Goal: Leave review/rating

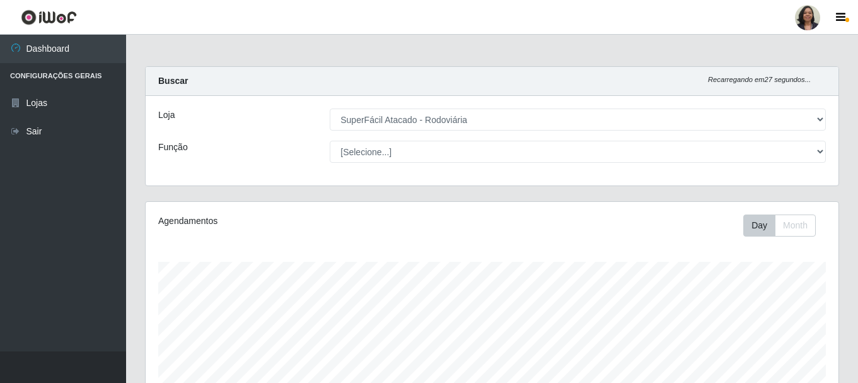
select select "400"
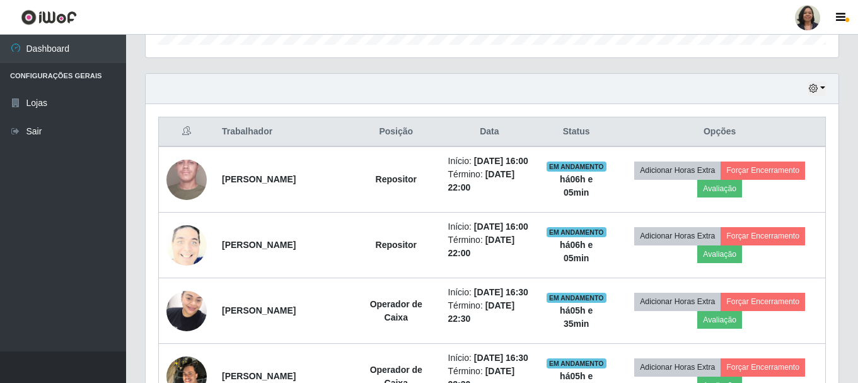
scroll to position [403, 0]
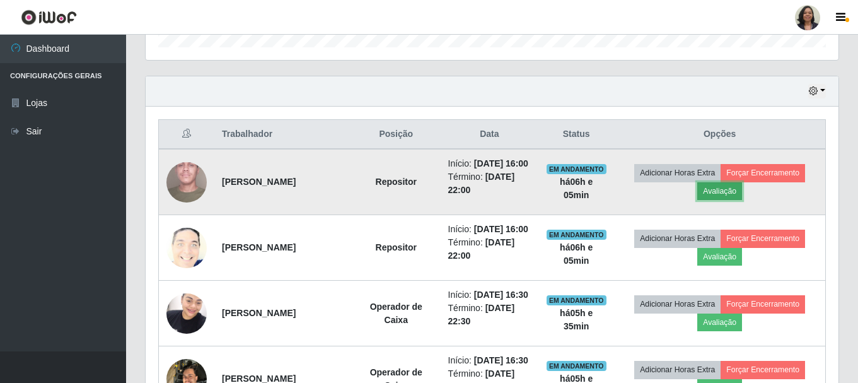
click at [721, 200] on button "Avaliação" at bounding box center [719, 191] width 45 height 18
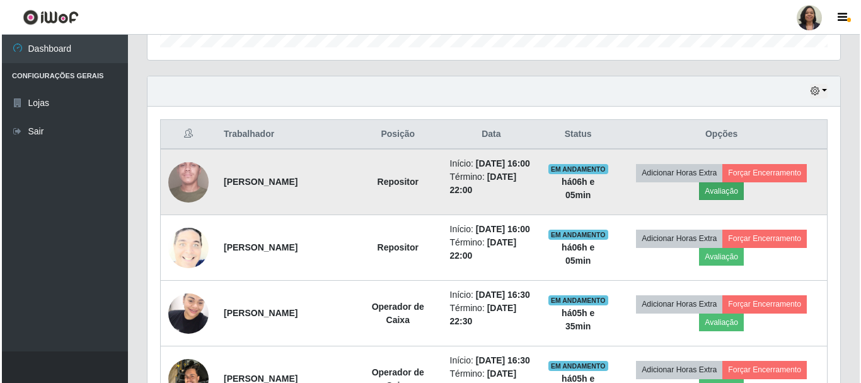
scroll to position [262, 686]
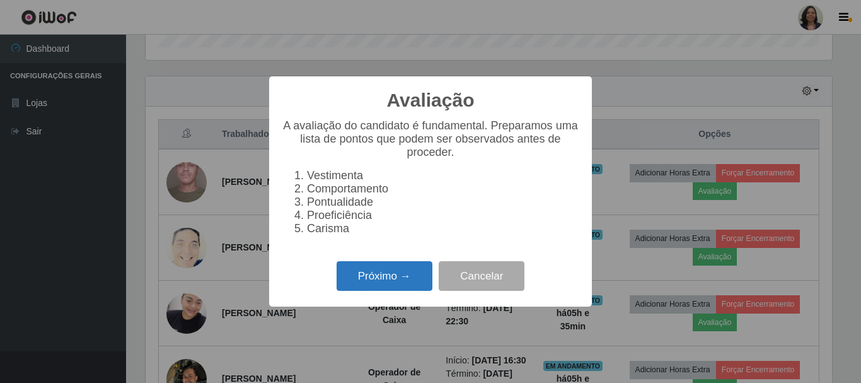
click at [415, 286] on button "Próximo →" at bounding box center [385, 276] width 96 height 30
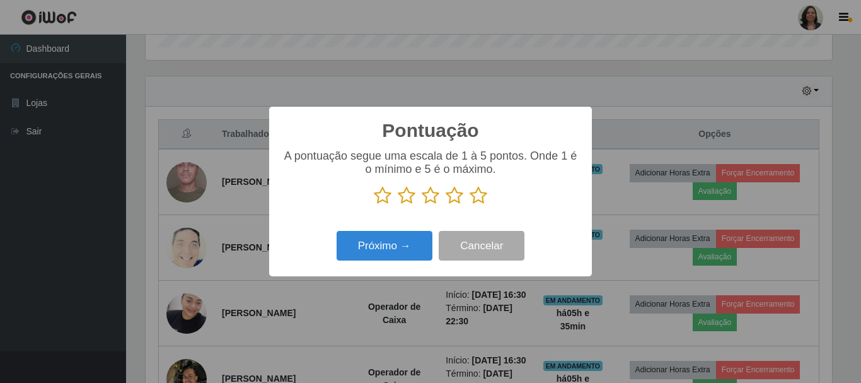
click at [477, 203] on icon at bounding box center [479, 195] width 18 height 19
click at [470, 205] on input "radio" at bounding box center [470, 205] width 0 height 0
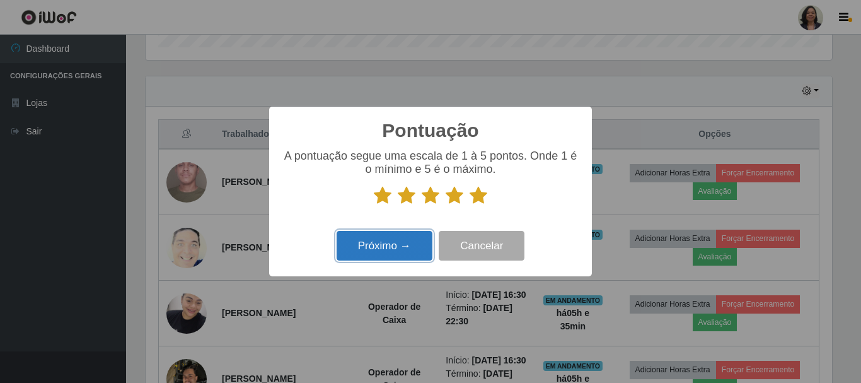
click at [403, 248] on button "Próximo →" at bounding box center [385, 246] width 96 height 30
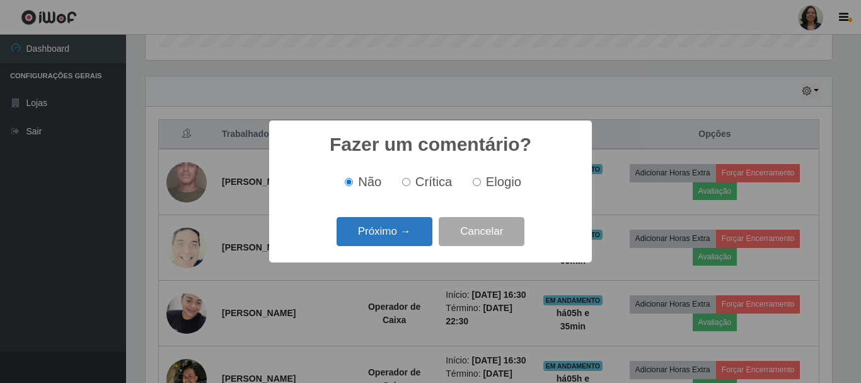
click at [406, 236] on button "Próximo →" at bounding box center [385, 232] width 96 height 30
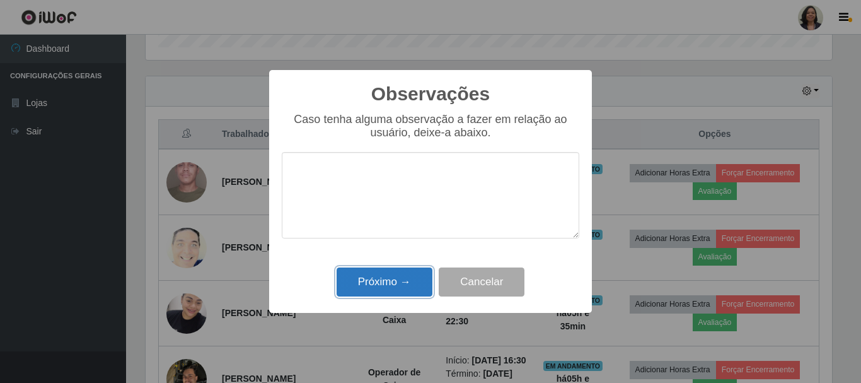
click at [401, 282] on button "Próximo →" at bounding box center [385, 282] width 96 height 30
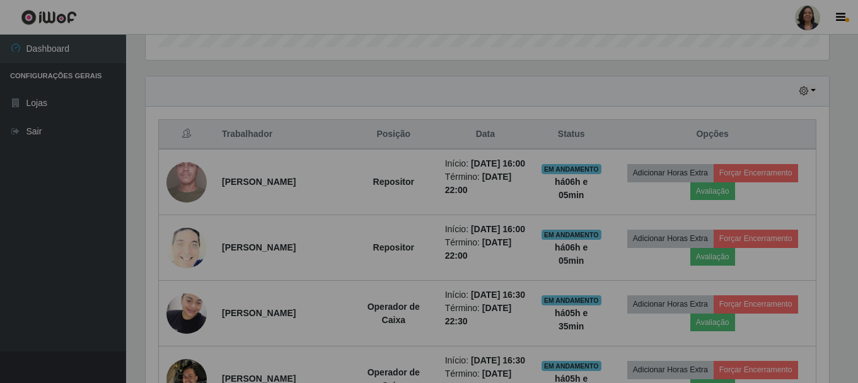
scroll to position [262, 693]
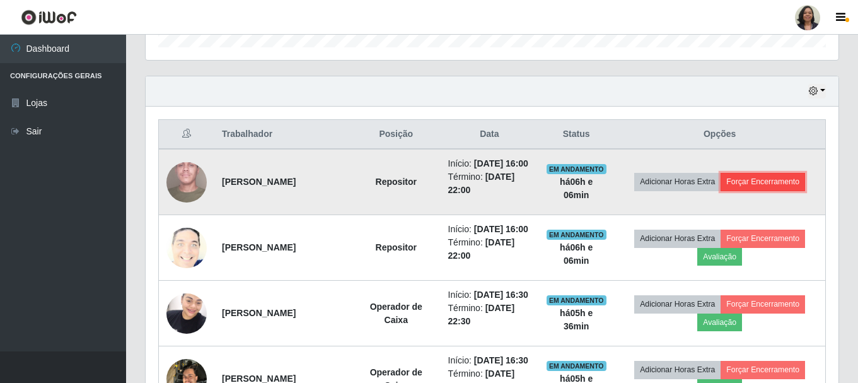
click at [759, 190] on button "Forçar Encerramento" at bounding box center [763, 182] width 84 height 18
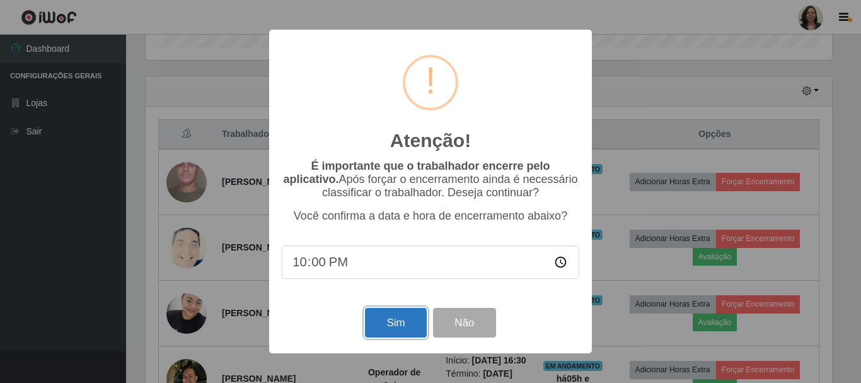
click at [403, 326] on button "Sim" at bounding box center [395, 323] width 61 height 30
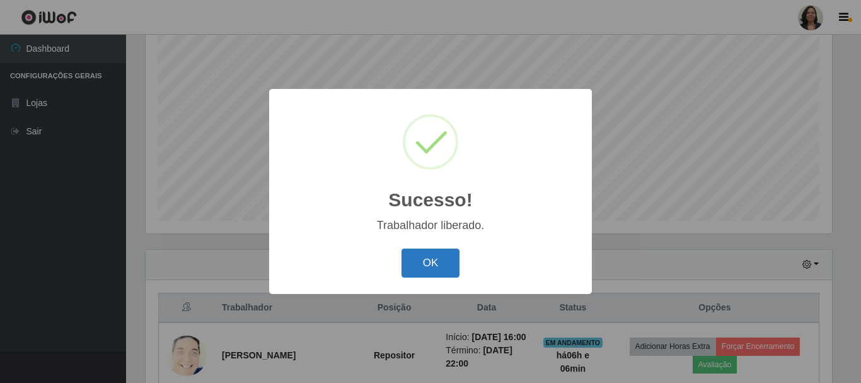
click at [434, 273] on button "OK" at bounding box center [431, 263] width 59 height 30
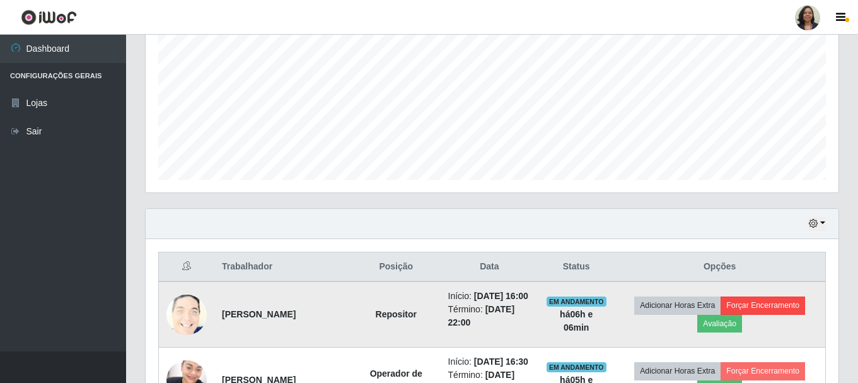
scroll to position [293, 0]
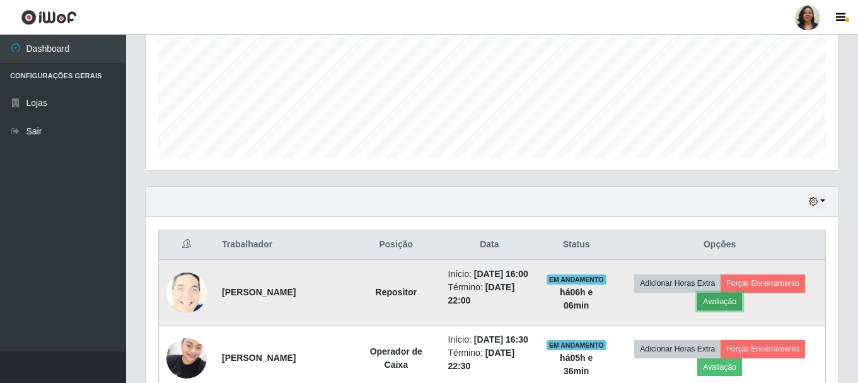
click at [739, 308] on button "Avaliação" at bounding box center [719, 301] width 45 height 18
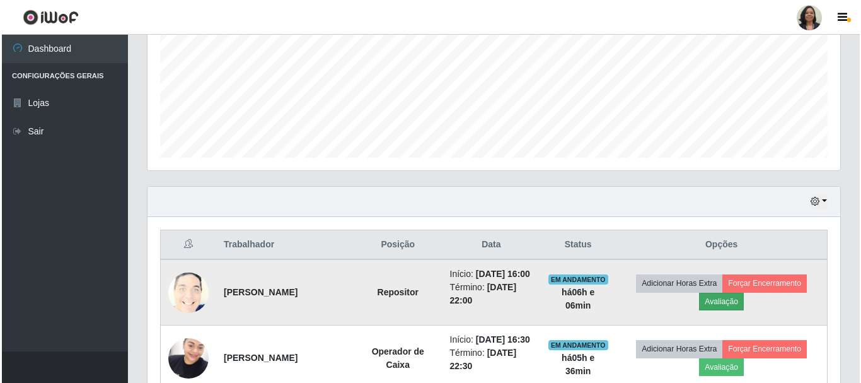
scroll to position [262, 686]
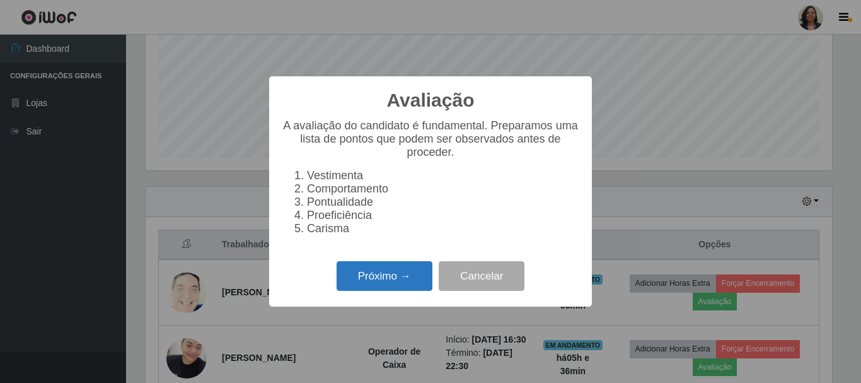
click at [380, 283] on button "Próximo →" at bounding box center [385, 276] width 96 height 30
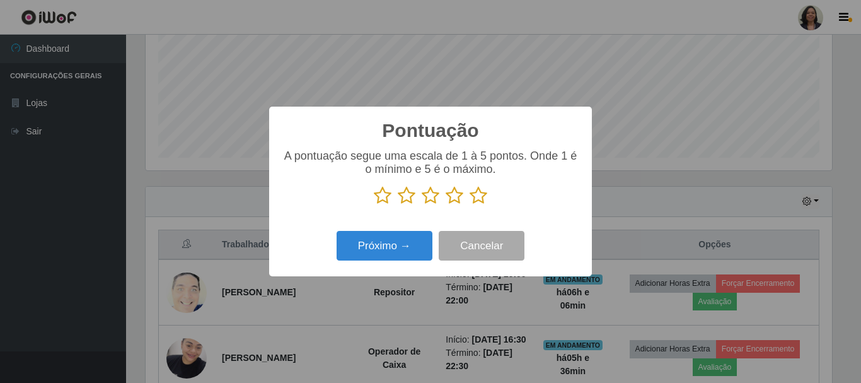
scroll to position [630112, 629687]
click at [472, 191] on icon at bounding box center [479, 195] width 18 height 19
click at [470, 205] on input "radio" at bounding box center [470, 205] width 0 height 0
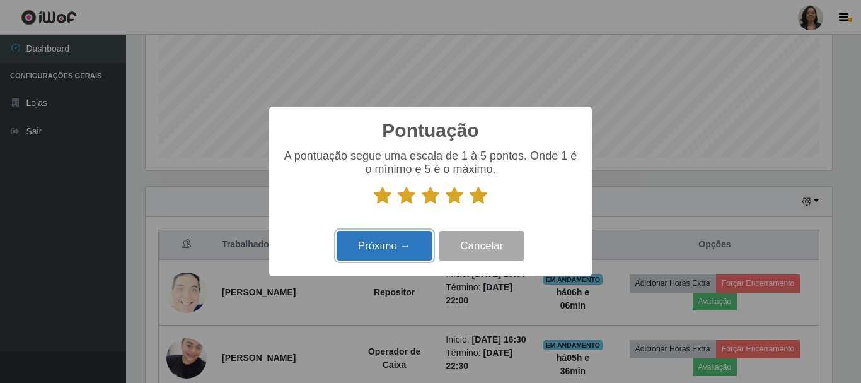
click at [386, 252] on button "Próximo →" at bounding box center [385, 246] width 96 height 30
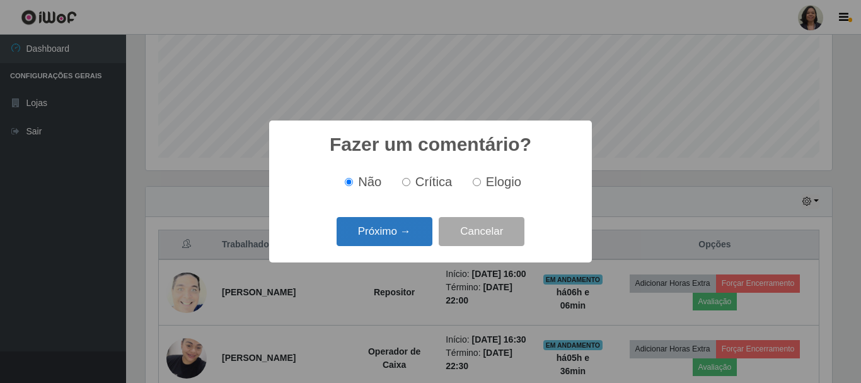
click at [385, 245] on div "Próximo → Cancelar" at bounding box center [431, 231] width 298 height 36
click at [387, 241] on button "Próximo →" at bounding box center [385, 232] width 96 height 30
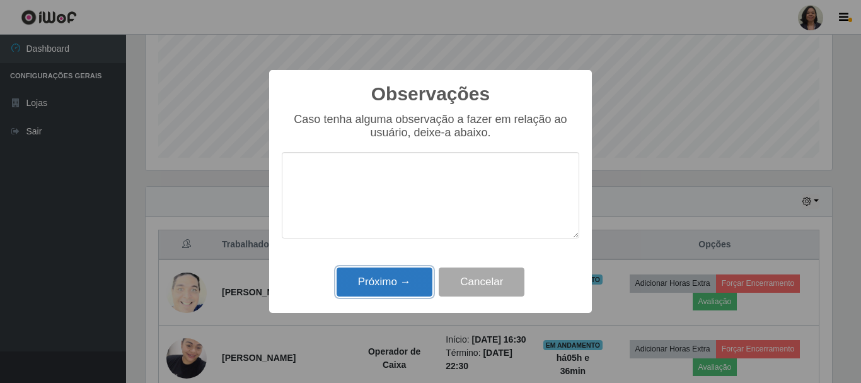
click at [389, 281] on button "Próximo →" at bounding box center [385, 282] width 96 height 30
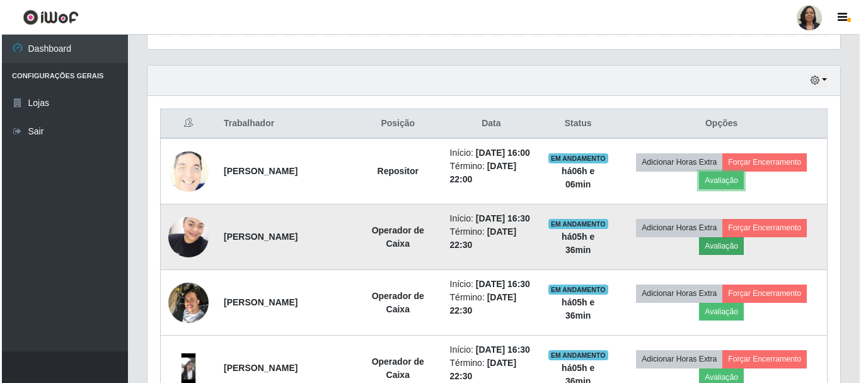
scroll to position [419, 0]
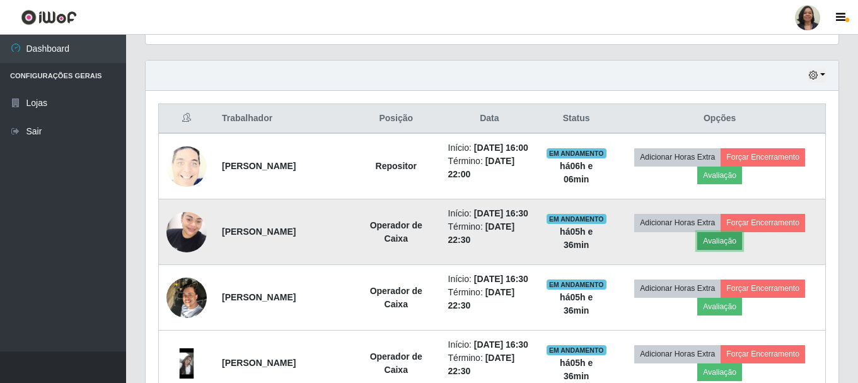
click at [714, 250] on button "Avaliação" at bounding box center [719, 241] width 45 height 18
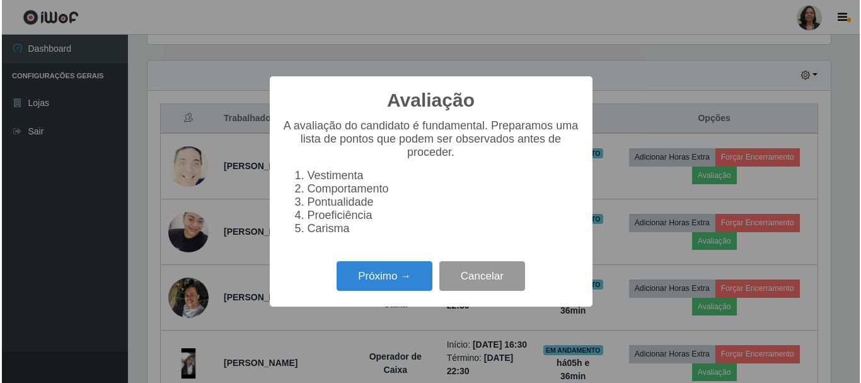
scroll to position [262, 686]
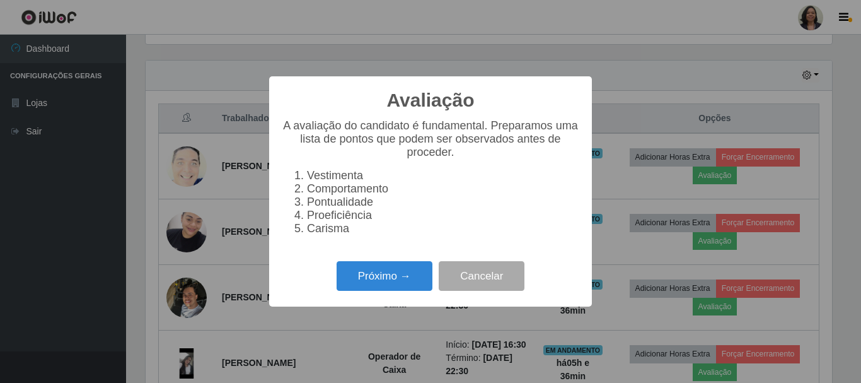
click at [388, 294] on div "Próximo → Cancelar" at bounding box center [431, 276] width 298 height 36
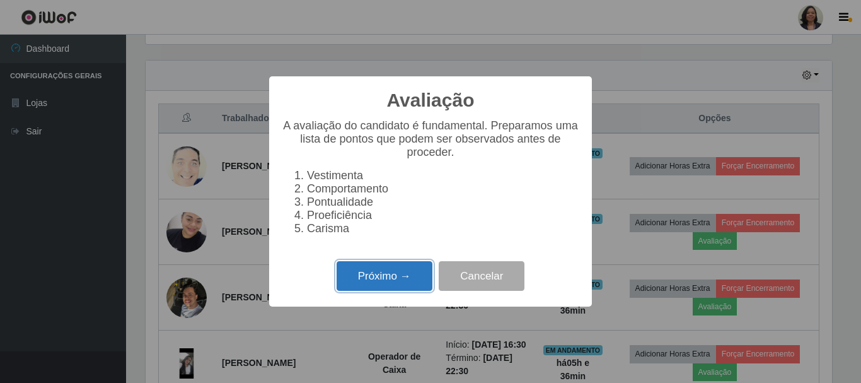
click at [384, 281] on button "Próximo →" at bounding box center [385, 276] width 96 height 30
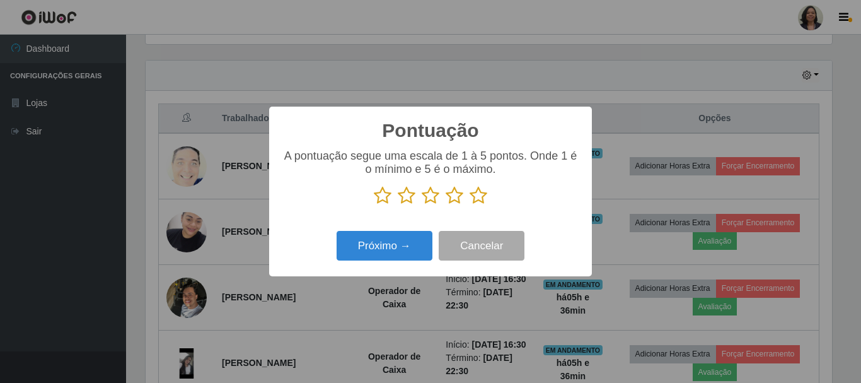
click at [482, 190] on icon at bounding box center [479, 195] width 18 height 19
click at [470, 205] on input "radio" at bounding box center [470, 205] width 0 height 0
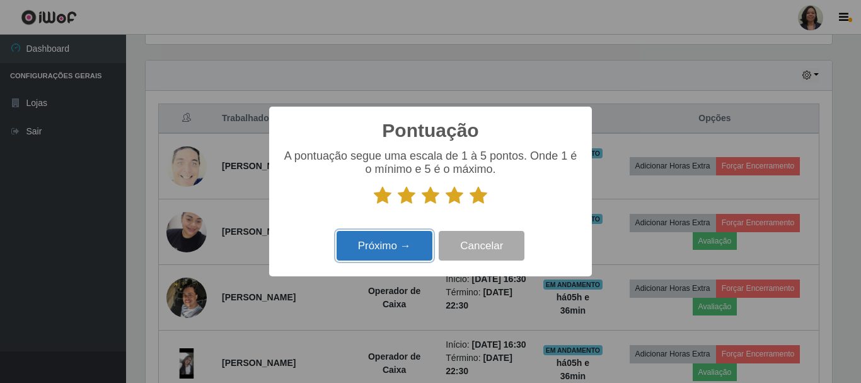
click at [412, 241] on button "Próximo →" at bounding box center [385, 246] width 96 height 30
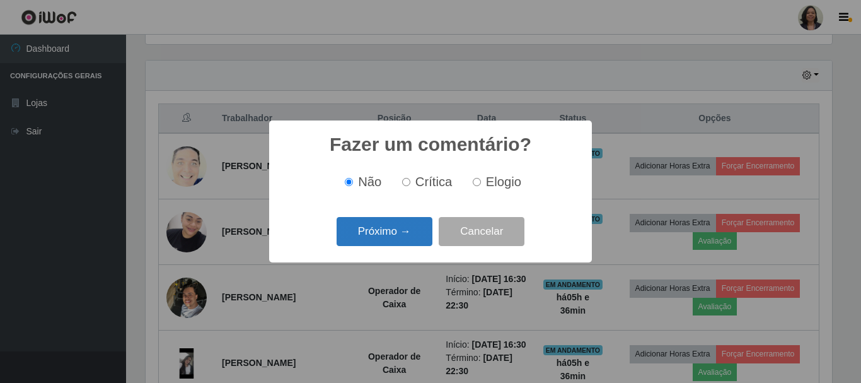
click at [410, 240] on button "Próximo →" at bounding box center [385, 232] width 96 height 30
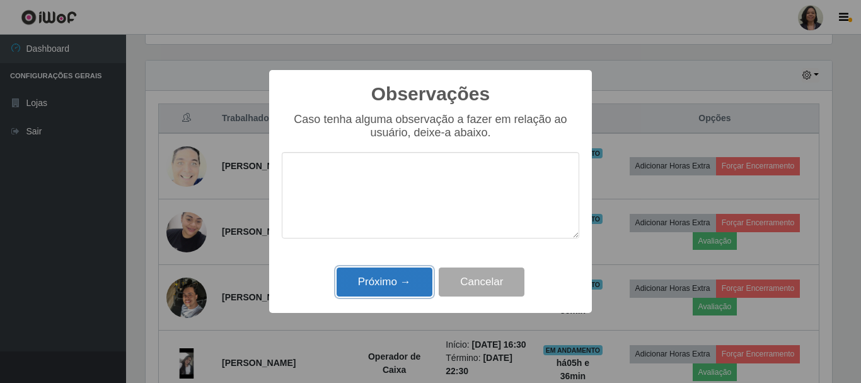
click at [402, 279] on button "Próximo →" at bounding box center [385, 282] width 96 height 30
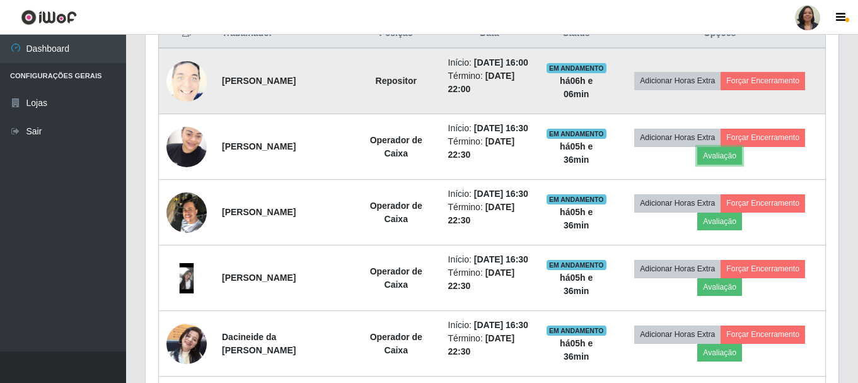
scroll to position [482, 0]
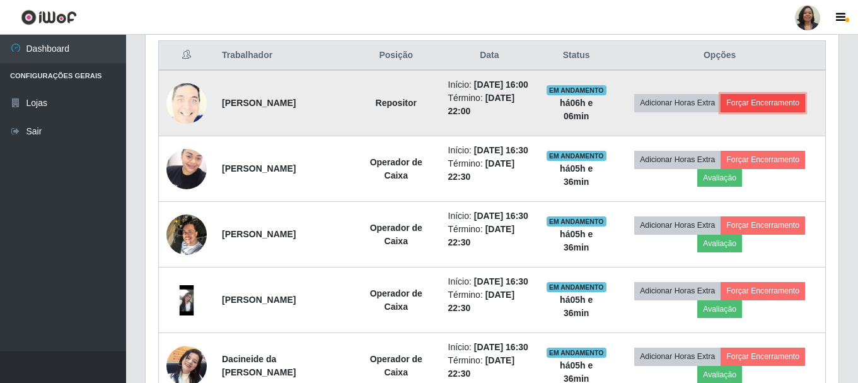
click at [767, 105] on button "Forçar Encerramento" at bounding box center [763, 103] width 84 height 18
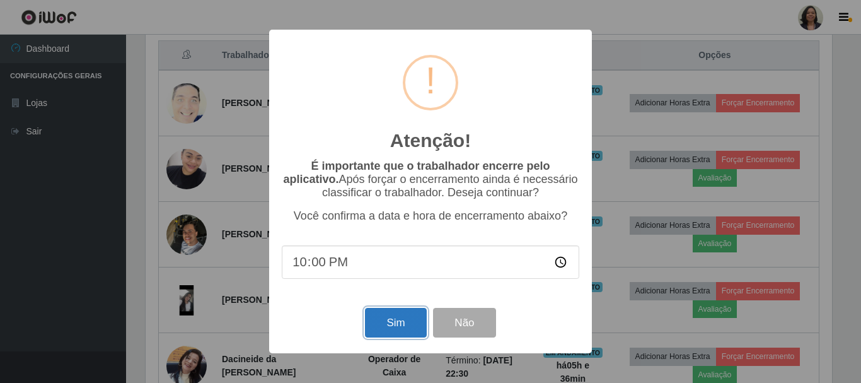
click at [382, 328] on button "Sim" at bounding box center [395, 323] width 61 height 30
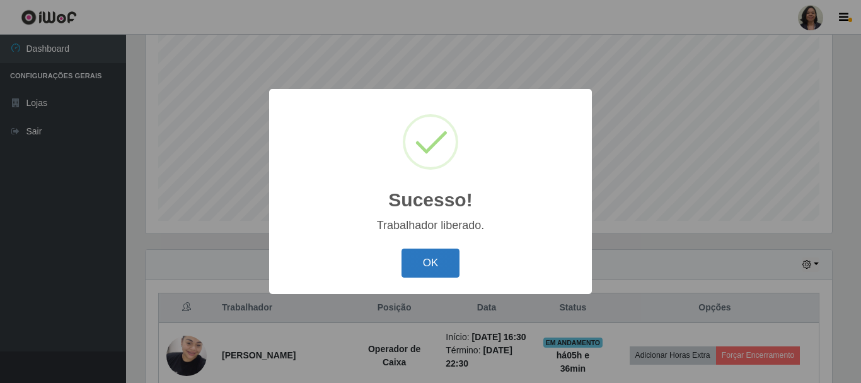
click at [440, 269] on button "OK" at bounding box center [431, 263] width 59 height 30
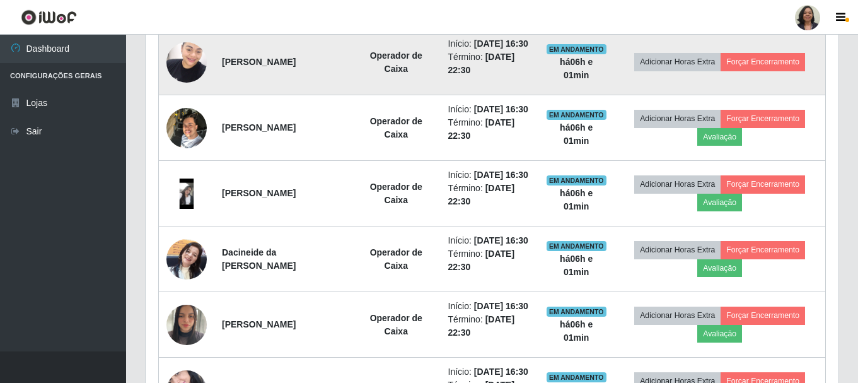
scroll to position [545, 0]
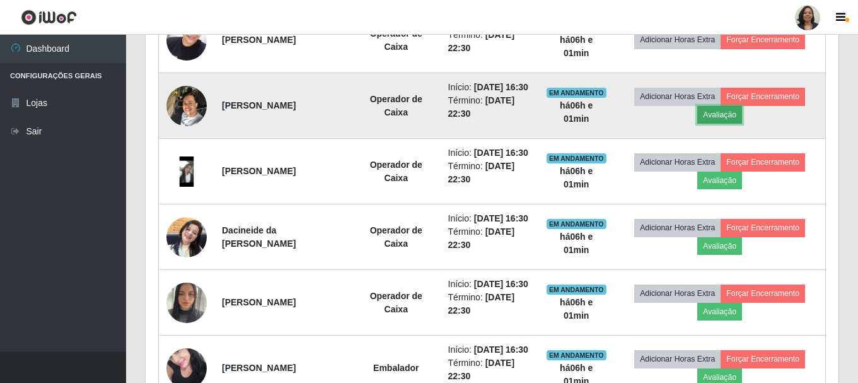
click at [726, 124] on button "Avaliação" at bounding box center [719, 115] width 45 height 18
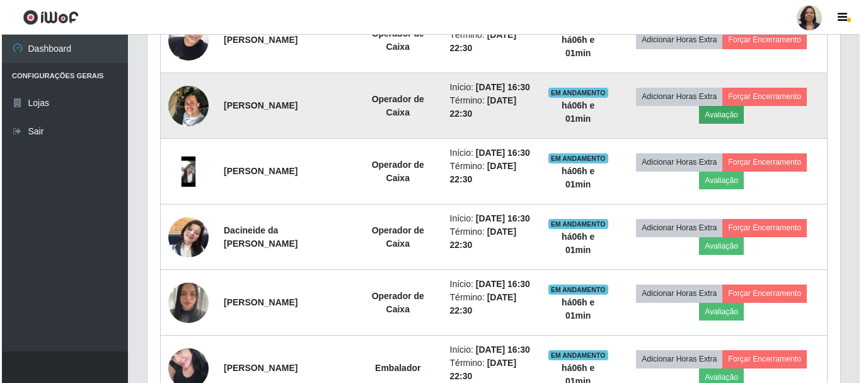
scroll to position [262, 686]
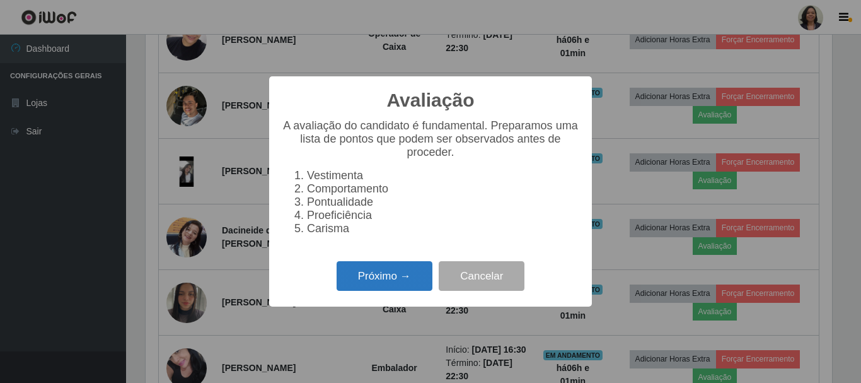
click at [379, 280] on button "Próximo →" at bounding box center [385, 276] width 96 height 30
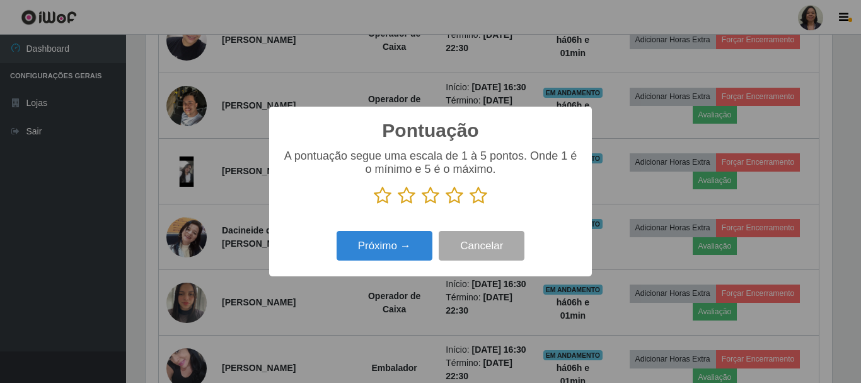
scroll to position [630112, 629687]
click at [483, 199] on icon at bounding box center [479, 195] width 18 height 19
click at [470, 205] on input "radio" at bounding box center [470, 205] width 0 height 0
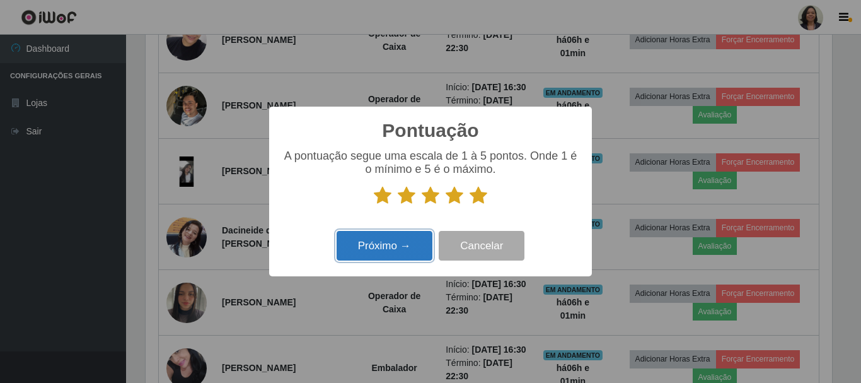
click at [414, 236] on button "Próximo →" at bounding box center [385, 246] width 96 height 30
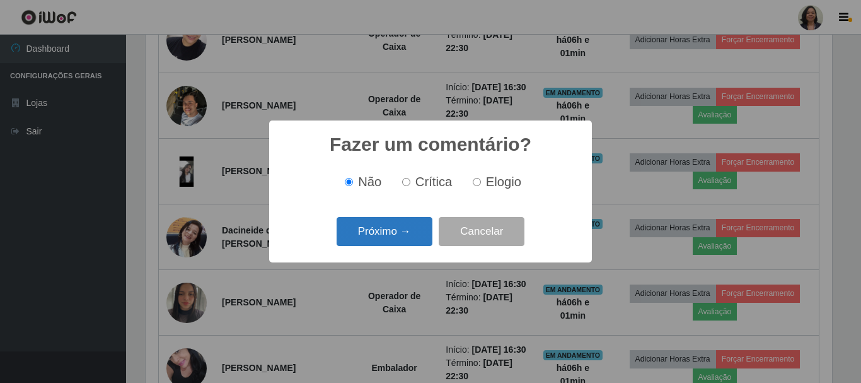
click at [399, 227] on button "Próximo →" at bounding box center [385, 232] width 96 height 30
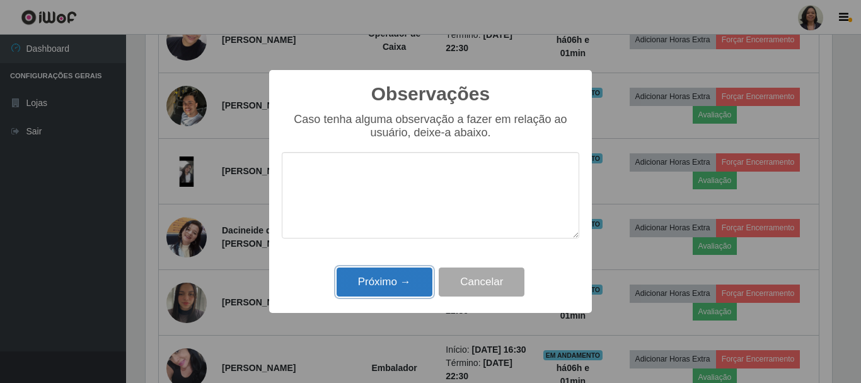
click at [394, 274] on button "Próximo →" at bounding box center [385, 282] width 96 height 30
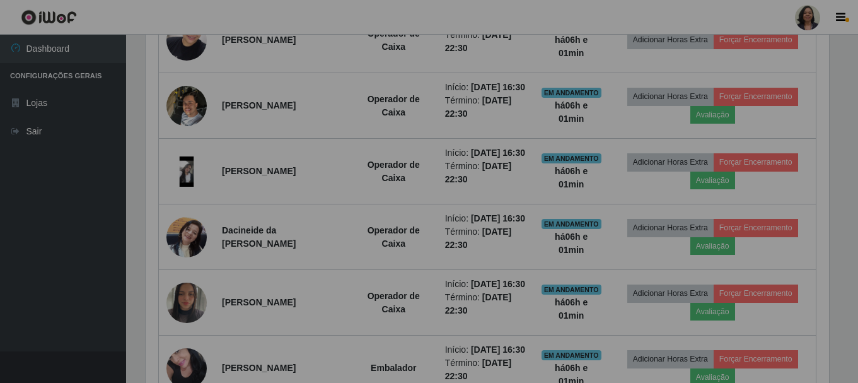
scroll to position [262, 693]
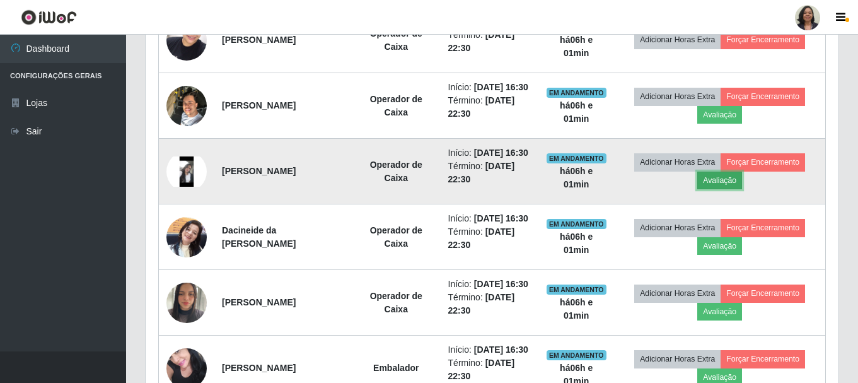
click at [732, 189] on button "Avaliação" at bounding box center [719, 180] width 45 height 18
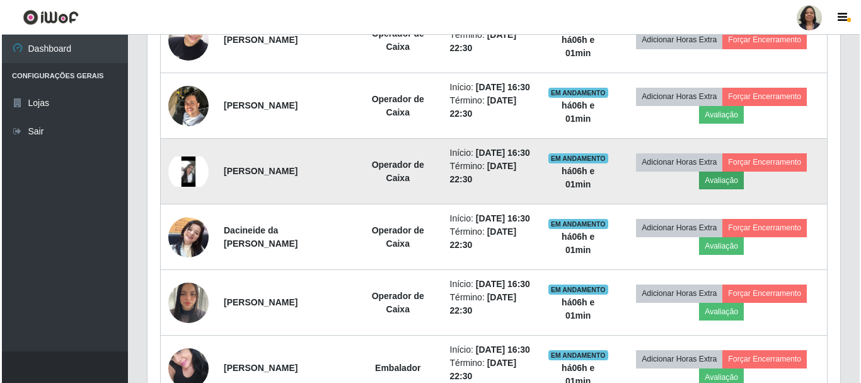
scroll to position [262, 686]
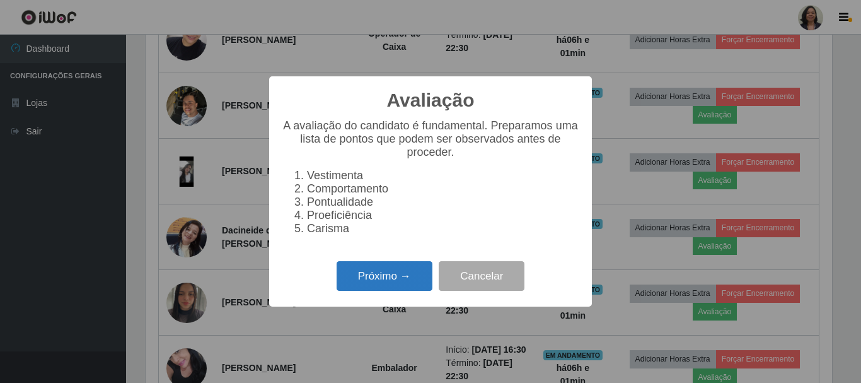
click at [409, 276] on button "Próximo →" at bounding box center [385, 276] width 96 height 30
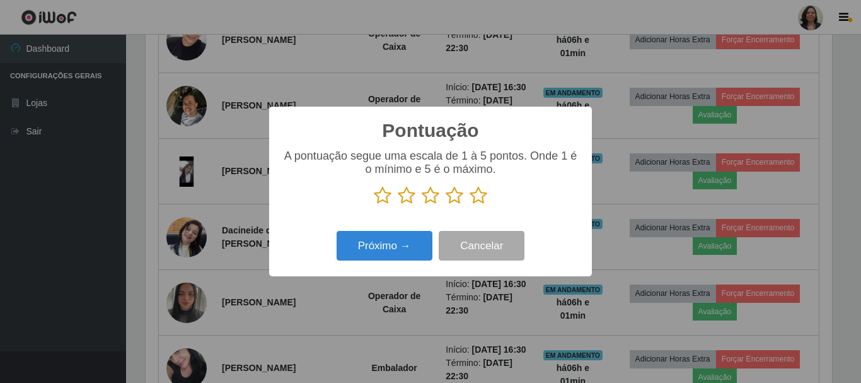
click at [480, 193] on icon at bounding box center [479, 195] width 18 height 19
click at [470, 205] on input "radio" at bounding box center [470, 205] width 0 height 0
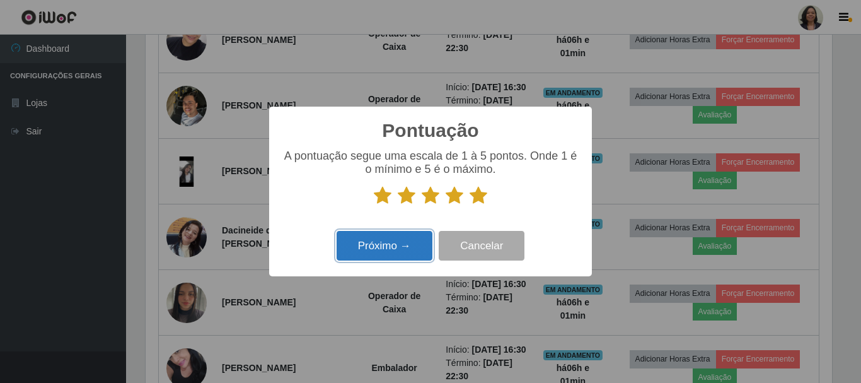
click at [403, 253] on button "Próximo →" at bounding box center [385, 246] width 96 height 30
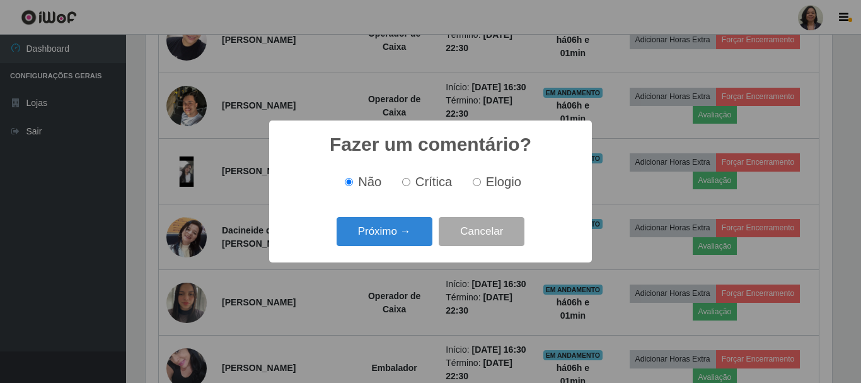
click at [385, 215] on div "Próximo → Cancelar" at bounding box center [431, 231] width 298 height 36
click at [383, 228] on button "Próximo →" at bounding box center [385, 232] width 96 height 30
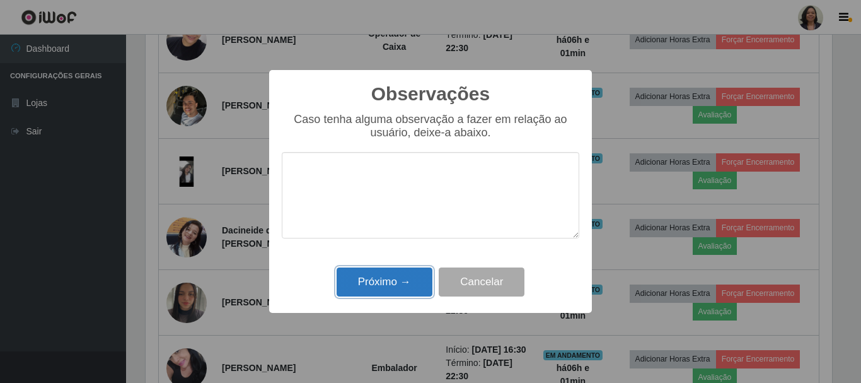
click at [401, 283] on button "Próximo →" at bounding box center [385, 282] width 96 height 30
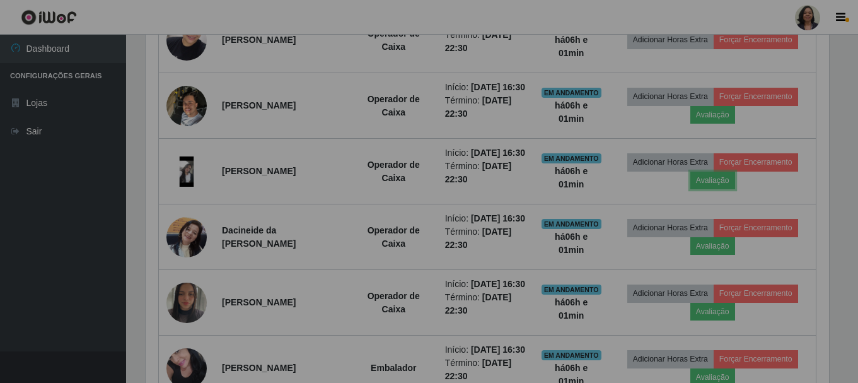
scroll to position [262, 693]
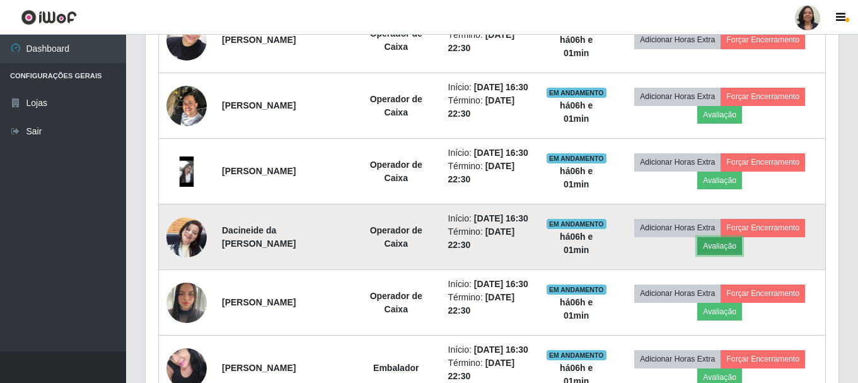
click at [716, 255] on button "Avaliação" at bounding box center [719, 246] width 45 height 18
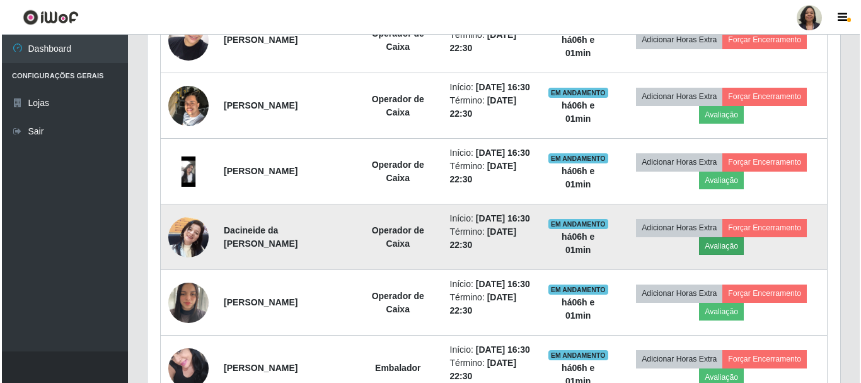
scroll to position [262, 686]
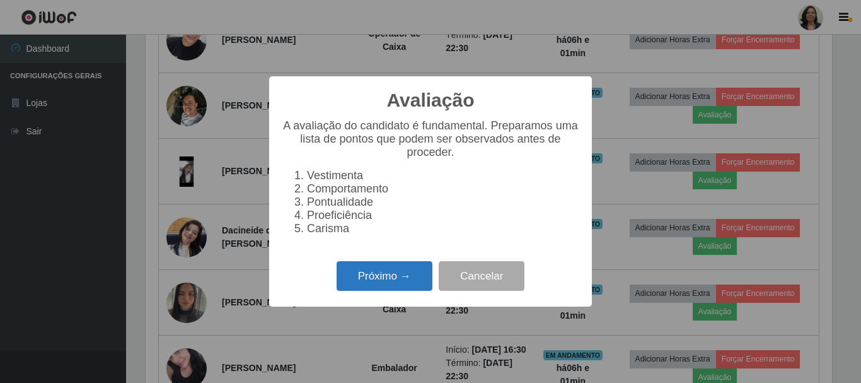
click at [408, 274] on button "Próximo →" at bounding box center [385, 276] width 96 height 30
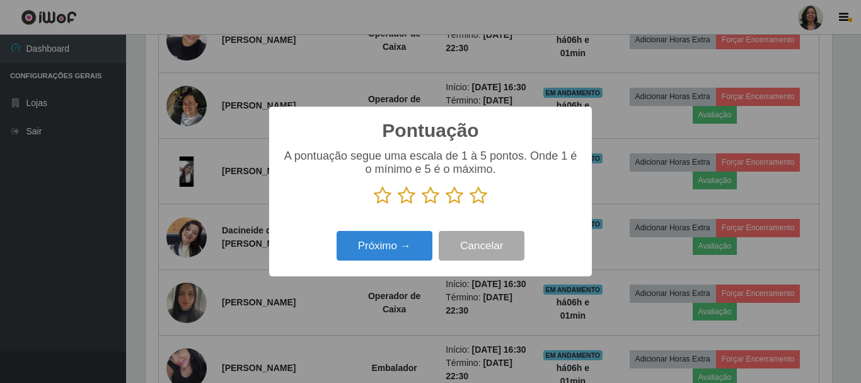
click at [477, 198] on icon at bounding box center [479, 195] width 18 height 19
click at [470, 205] on input "radio" at bounding box center [470, 205] width 0 height 0
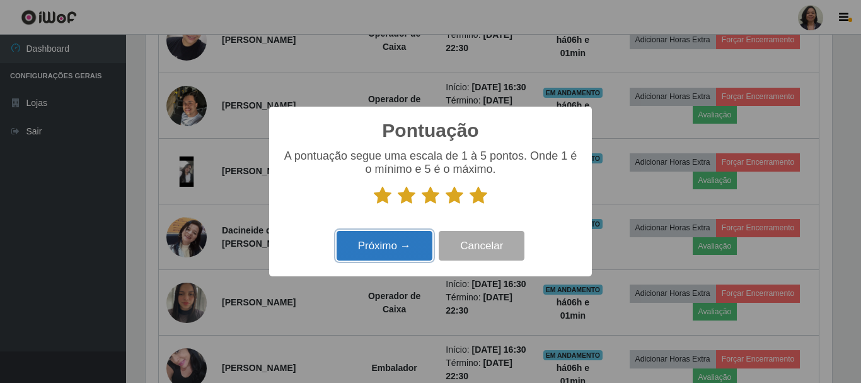
click at [406, 234] on button "Próximo →" at bounding box center [385, 246] width 96 height 30
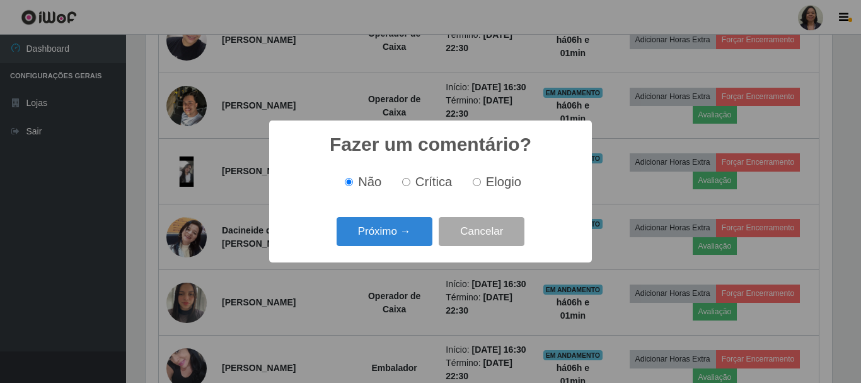
click at [406, 234] on button "Próximo →" at bounding box center [385, 232] width 96 height 30
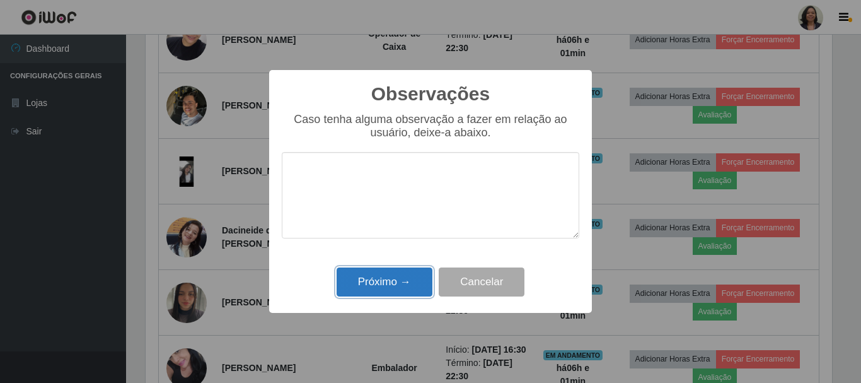
click at [388, 284] on button "Próximo →" at bounding box center [385, 282] width 96 height 30
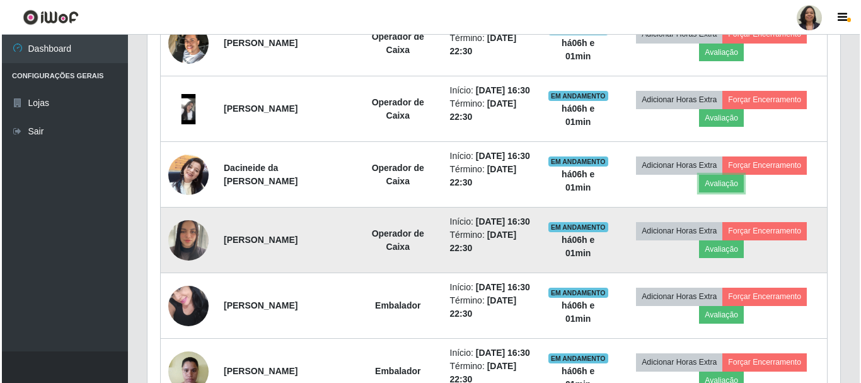
scroll to position [608, 0]
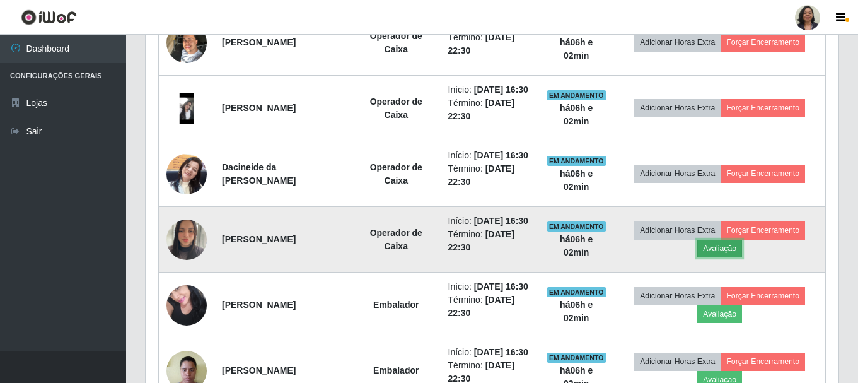
click at [723, 257] on button "Avaliação" at bounding box center [719, 249] width 45 height 18
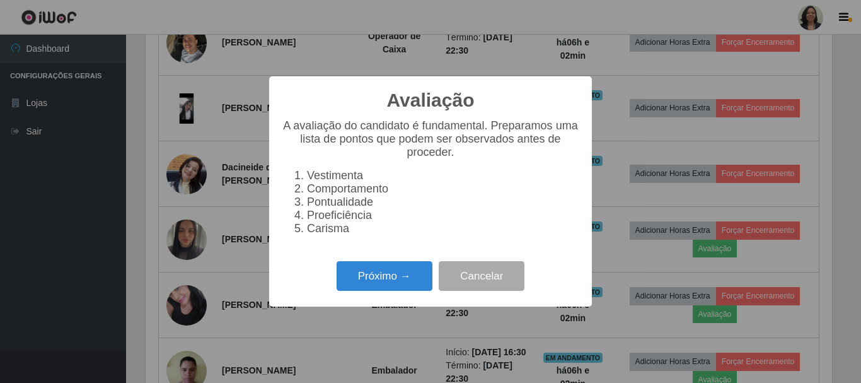
scroll to position [262, 686]
click at [373, 291] on button "Próximo →" at bounding box center [385, 276] width 96 height 30
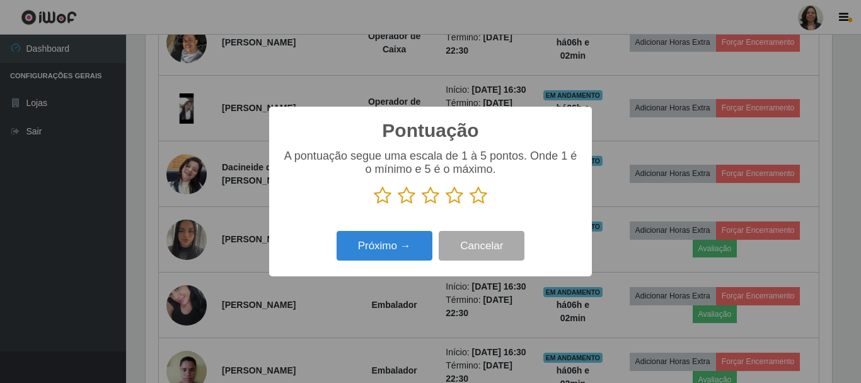
click at [480, 194] on icon at bounding box center [479, 195] width 18 height 19
click at [470, 205] on input "radio" at bounding box center [470, 205] width 0 height 0
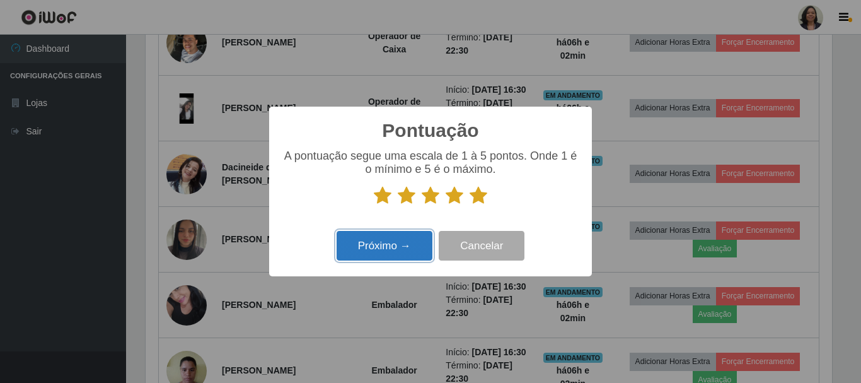
click at [398, 237] on button "Próximo →" at bounding box center [385, 246] width 96 height 30
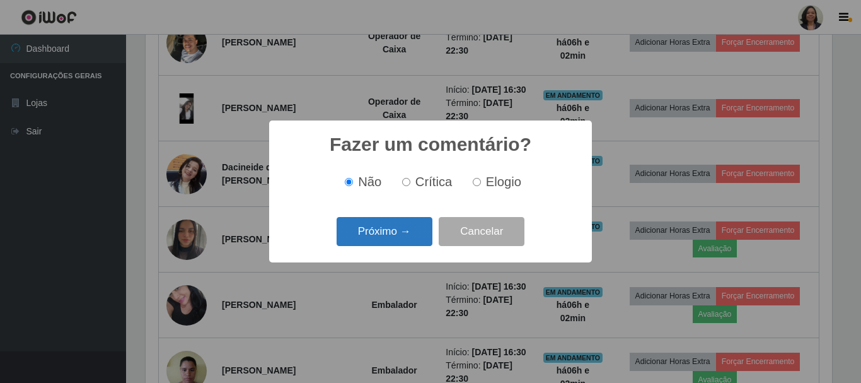
click at [397, 235] on button "Próximo →" at bounding box center [385, 232] width 96 height 30
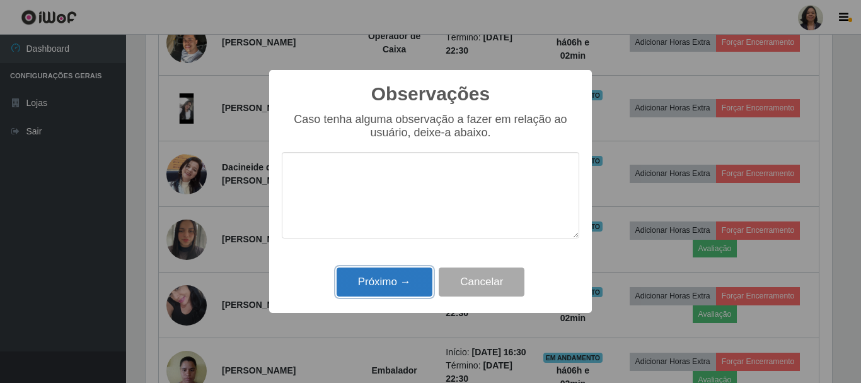
click at [381, 278] on button "Próximo →" at bounding box center [385, 282] width 96 height 30
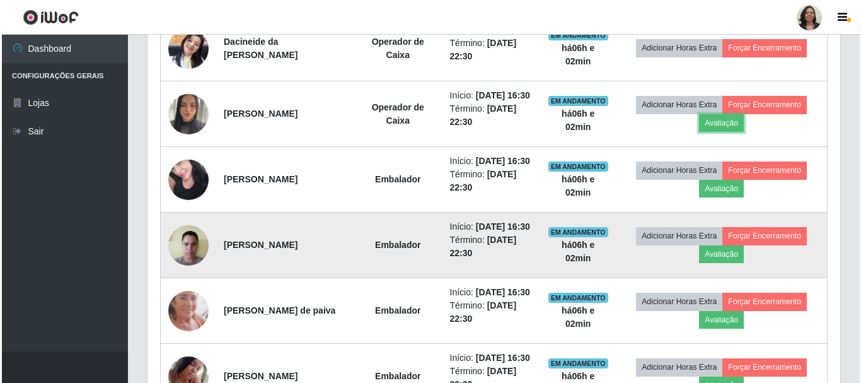
scroll to position [734, 0]
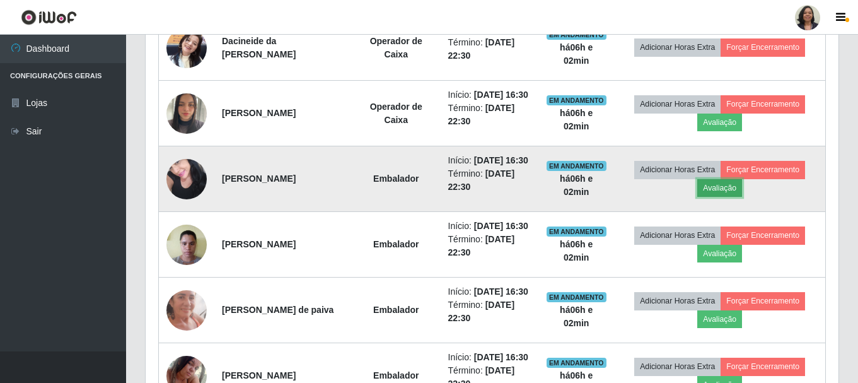
click at [731, 197] on button "Avaliação" at bounding box center [719, 188] width 45 height 18
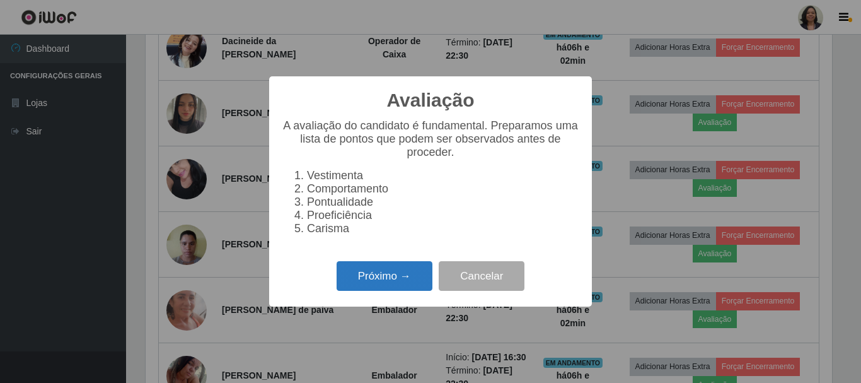
click at [368, 281] on button "Próximo →" at bounding box center [385, 276] width 96 height 30
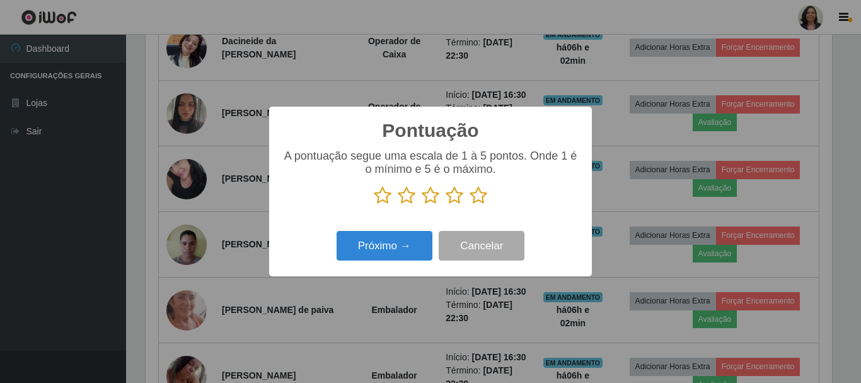
click at [482, 197] on icon at bounding box center [479, 195] width 18 height 19
click at [470, 205] on input "radio" at bounding box center [470, 205] width 0 height 0
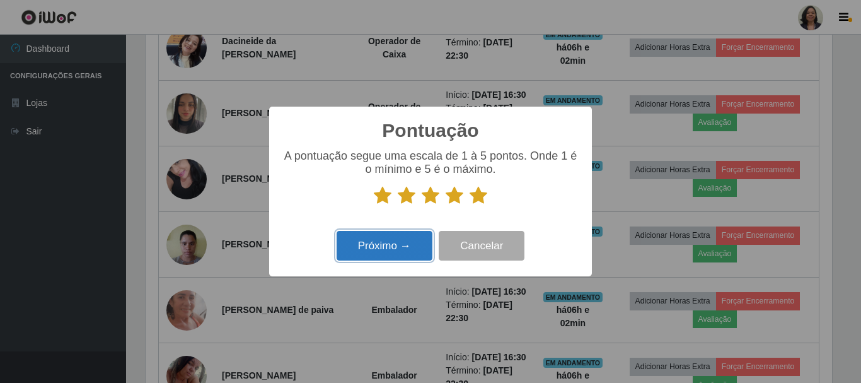
click at [415, 240] on button "Próximo →" at bounding box center [385, 246] width 96 height 30
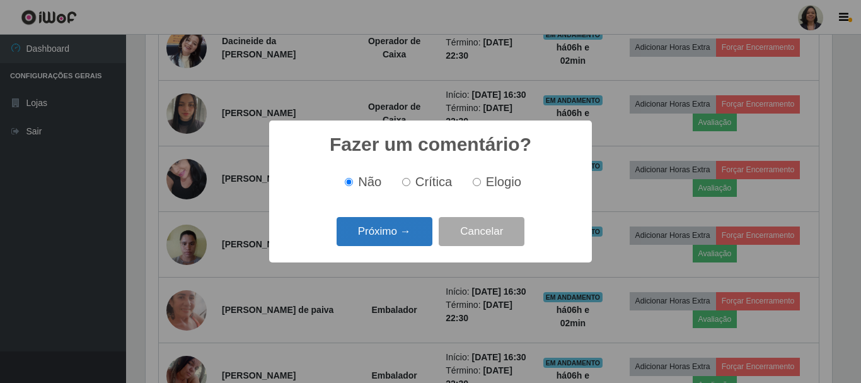
click at [407, 238] on button "Próximo →" at bounding box center [385, 232] width 96 height 30
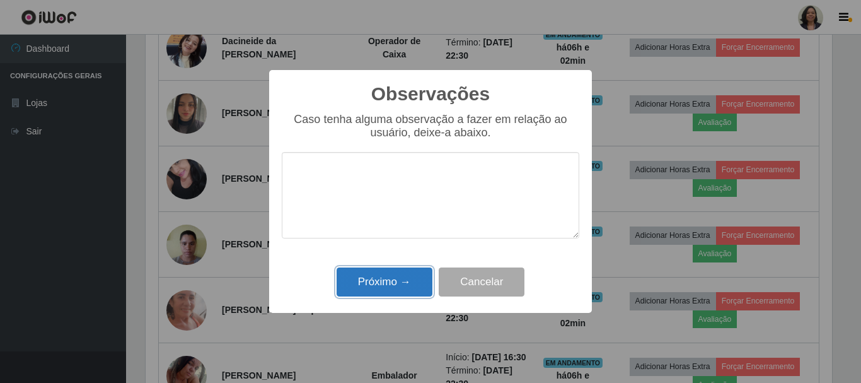
click at [384, 284] on button "Próximo →" at bounding box center [385, 282] width 96 height 30
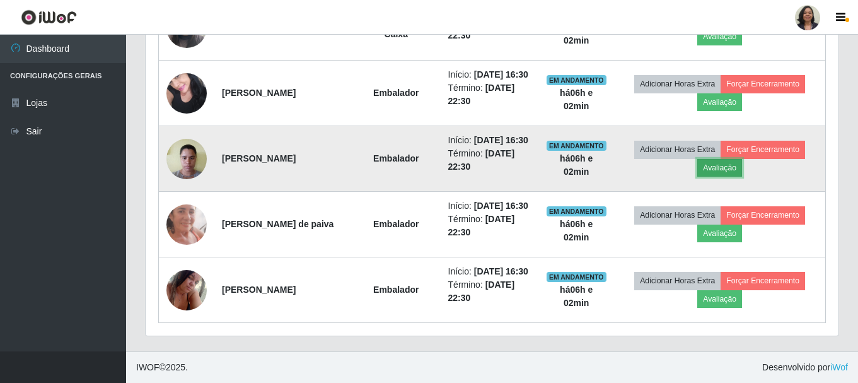
click at [730, 177] on button "Avaliação" at bounding box center [719, 168] width 45 height 18
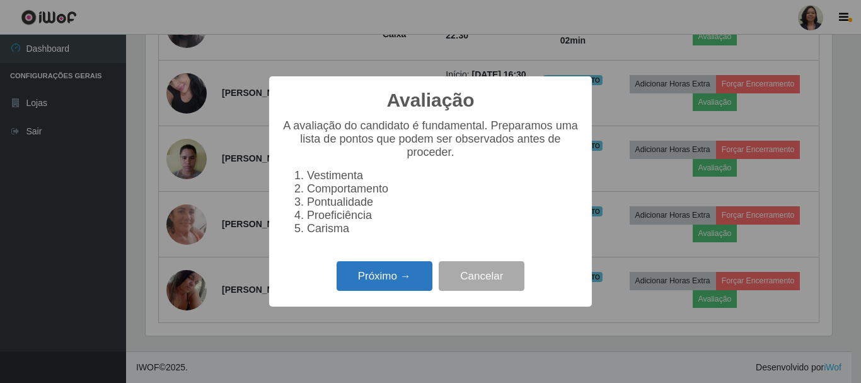
click at [385, 278] on button "Próximo →" at bounding box center [385, 276] width 96 height 30
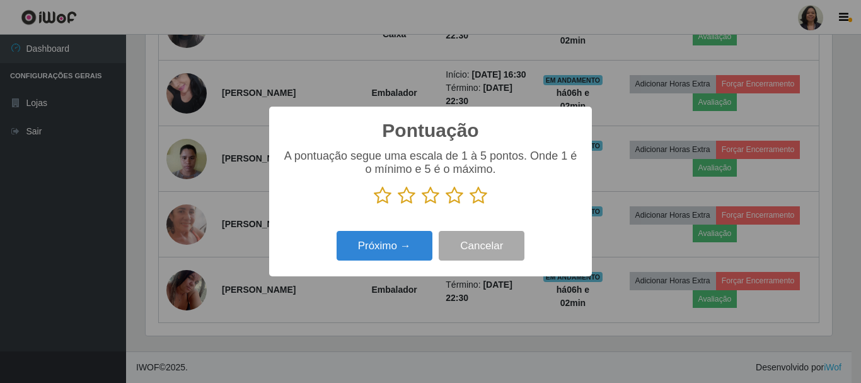
click at [477, 196] on icon at bounding box center [479, 195] width 18 height 19
click at [470, 205] on input "radio" at bounding box center [470, 205] width 0 height 0
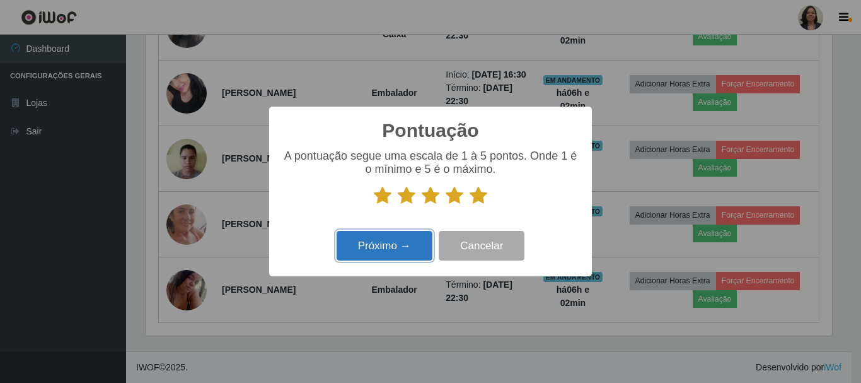
click at [374, 252] on button "Próximo →" at bounding box center [385, 246] width 96 height 30
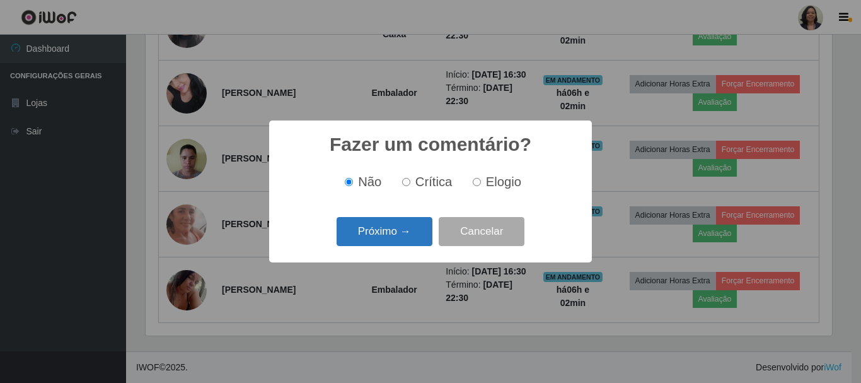
click at [369, 236] on button "Próximo →" at bounding box center [385, 232] width 96 height 30
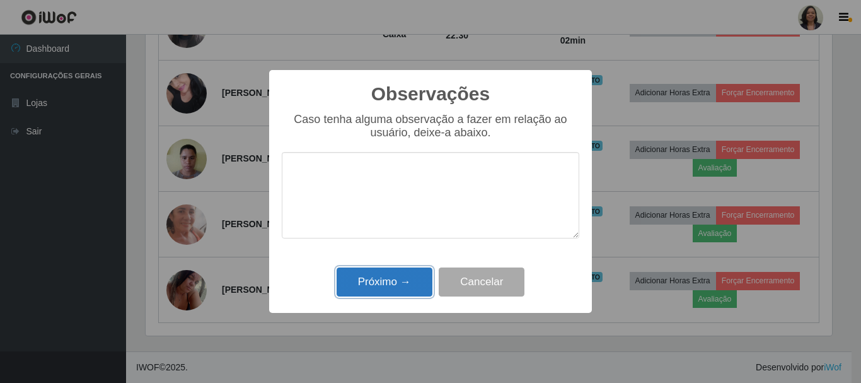
click at [376, 282] on button "Próximo →" at bounding box center [385, 282] width 96 height 30
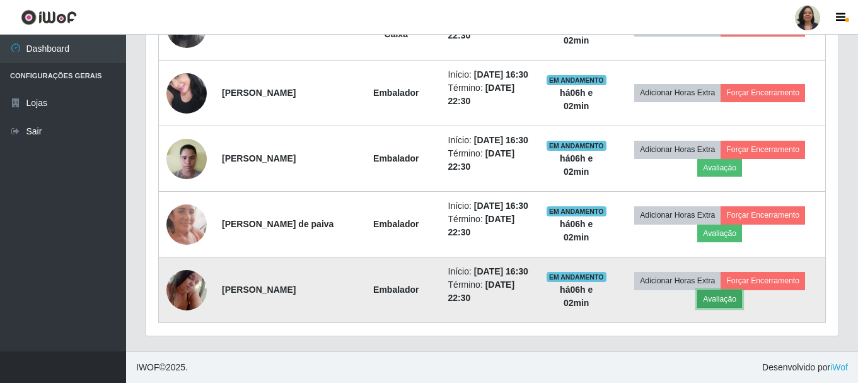
click at [727, 296] on button "Avaliação" at bounding box center [719, 299] width 45 height 18
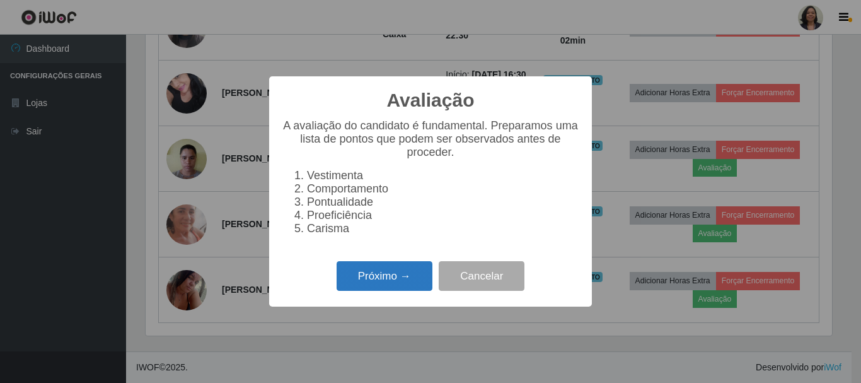
click at [388, 287] on button "Próximo →" at bounding box center [385, 276] width 96 height 30
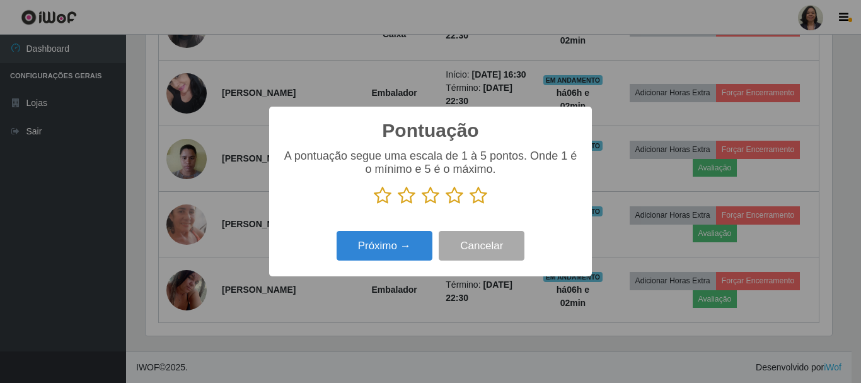
click at [482, 199] on icon at bounding box center [479, 195] width 18 height 19
click at [470, 205] on input "radio" at bounding box center [470, 205] width 0 height 0
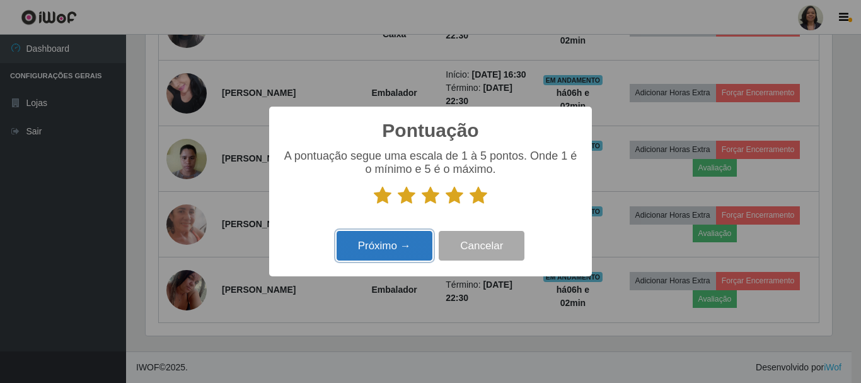
click at [380, 245] on button "Próximo →" at bounding box center [385, 246] width 96 height 30
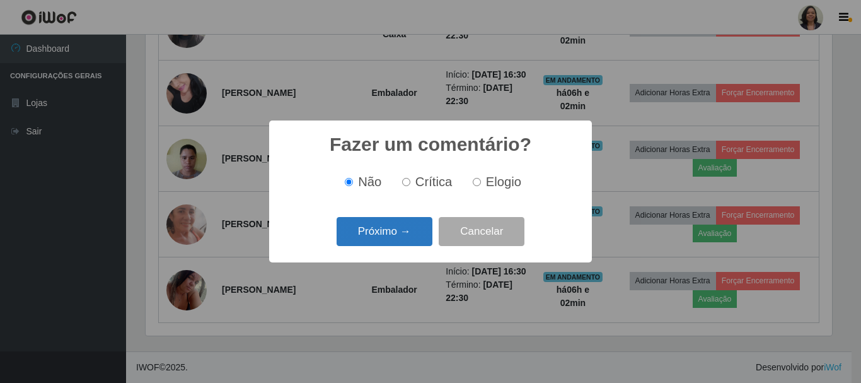
click at [376, 238] on button "Próximo →" at bounding box center [385, 232] width 96 height 30
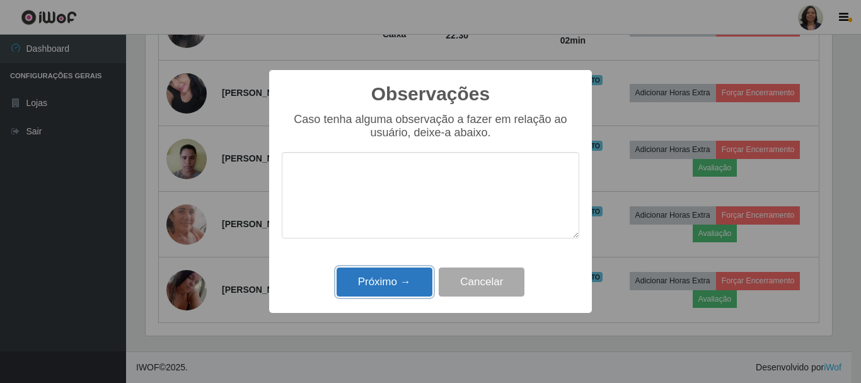
click at [374, 279] on button "Próximo →" at bounding box center [385, 282] width 96 height 30
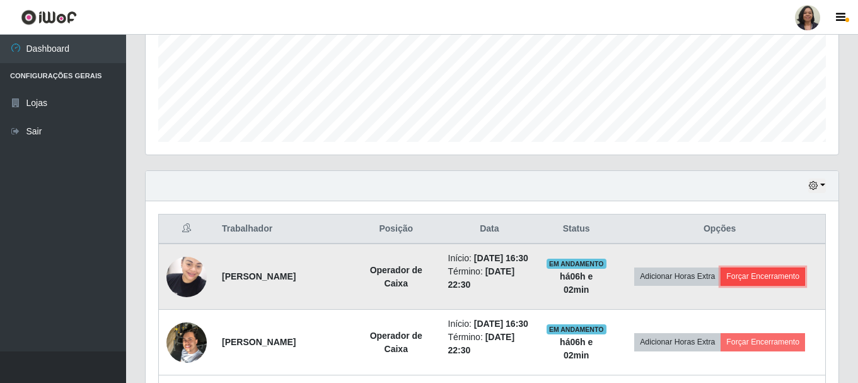
click at [770, 279] on button "Forçar Encerramento" at bounding box center [763, 276] width 84 height 18
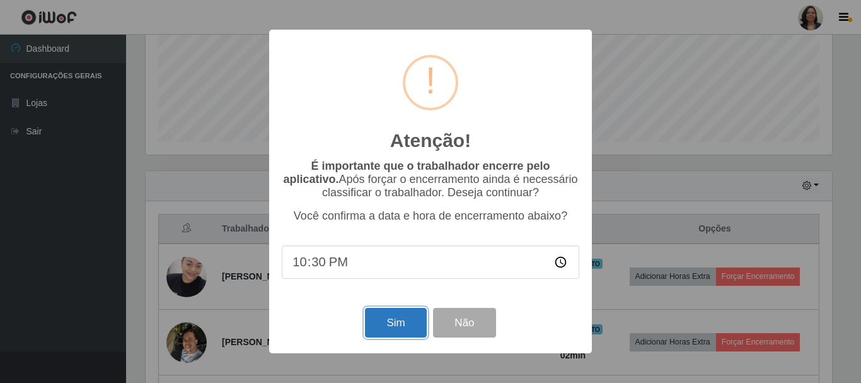
click at [397, 321] on button "Sim" at bounding box center [395, 323] width 61 height 30
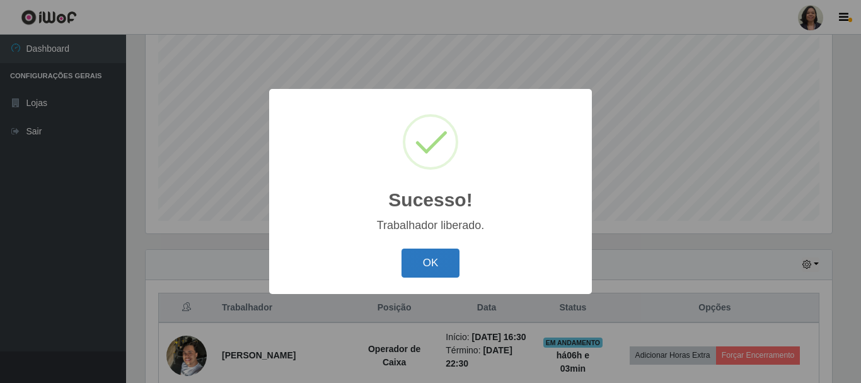
click at [434, 267] on button "OK" at bounding box center [431, 263] width 59 height 30
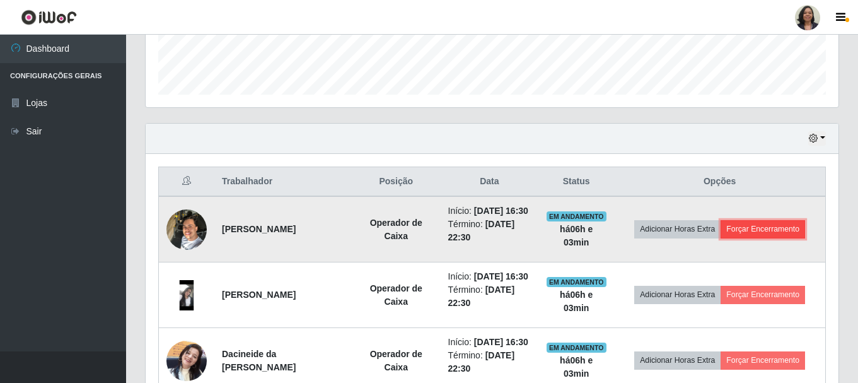
click at [748, 232] on button "Forçar Encerramento" at bounding box center [763, 229] width 84 height 18
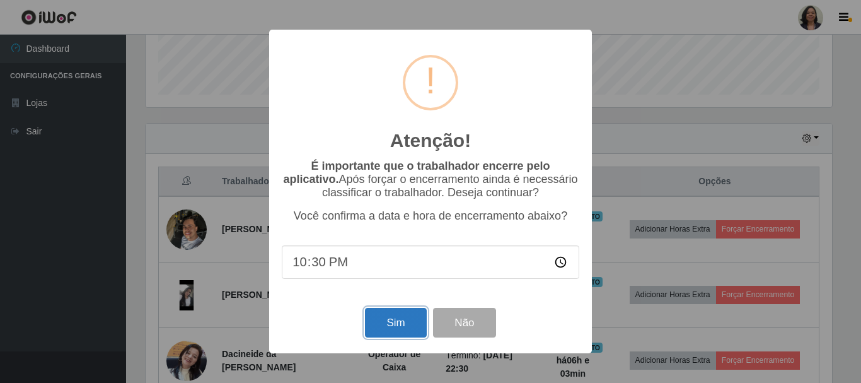
click at [404, 330] on button "Sim" at bounding box center [395, 323] width 61 height 30
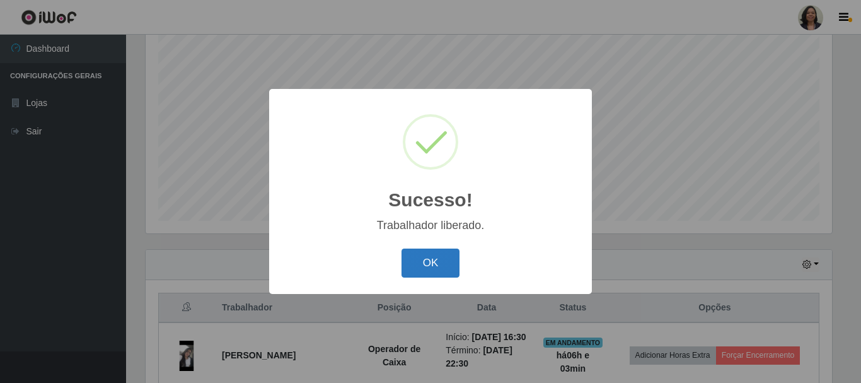
click at [433, 257] on button "OK" at bounding box center [431, 263] width 59 height 30
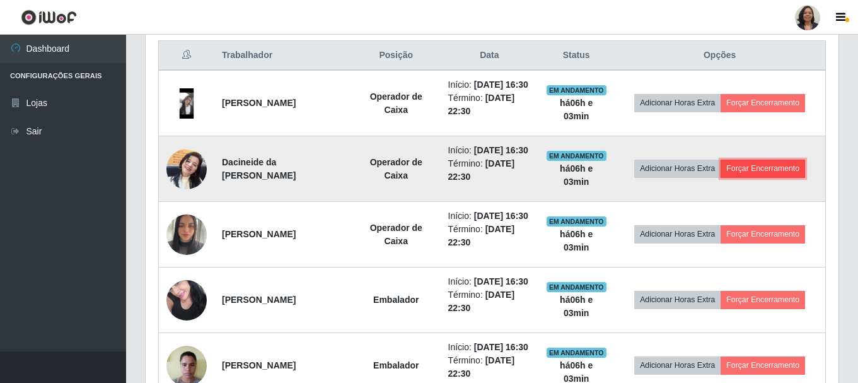
click at [765, 177] on button "Forçar Encerramento" at bounding box center [763, 168] width 84 height 18
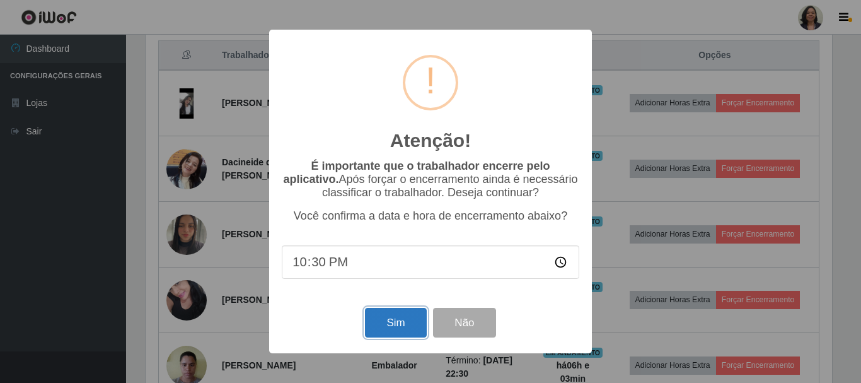
click at [373, 321] on button "Sim" at bounding box center [395, 323] width 61 height 30
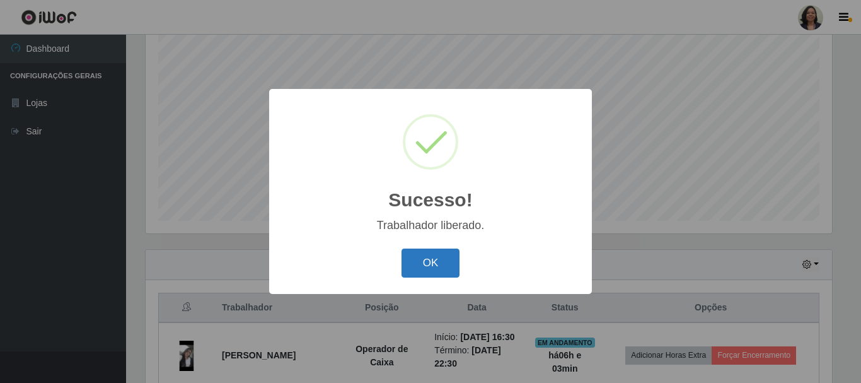
click at [417, 258] on button "OK" at bounding box center [431, 263] width 59 height 30
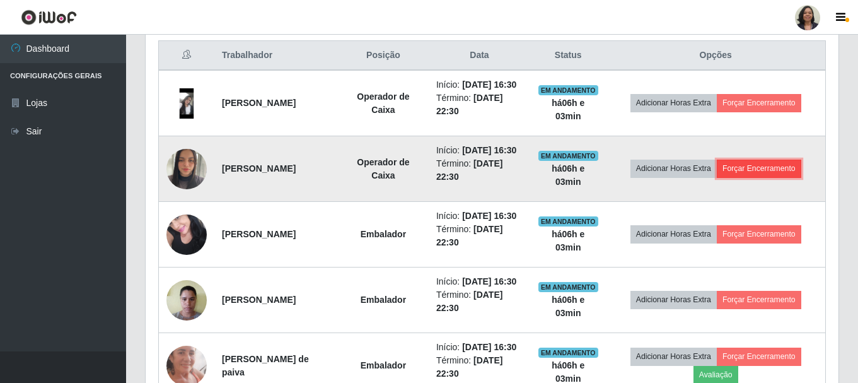
click at [750, 177] on button "Forçar Encerramento" at bounding box center [759, 168] width 84 height 18
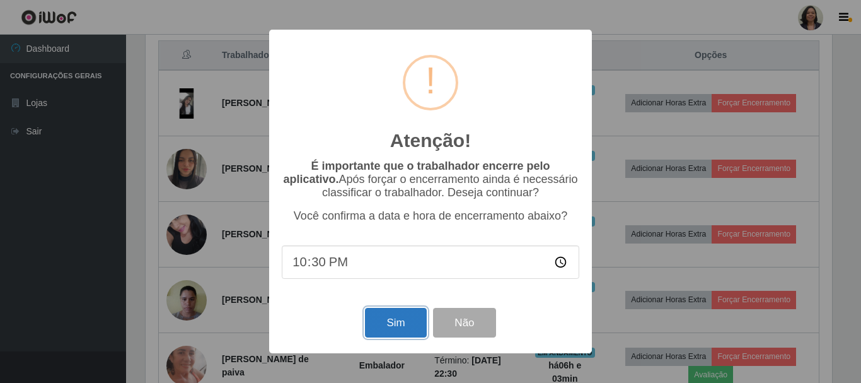
click at [405, 319] on button "Sim" at bounding box center [395, 323] width 61 height 30
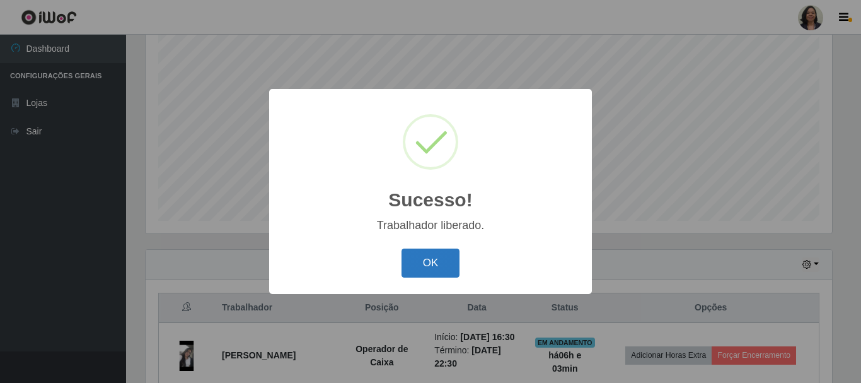
click at [426, 265] on button "OK" at bounding box center [431, 263] width 59 height 30
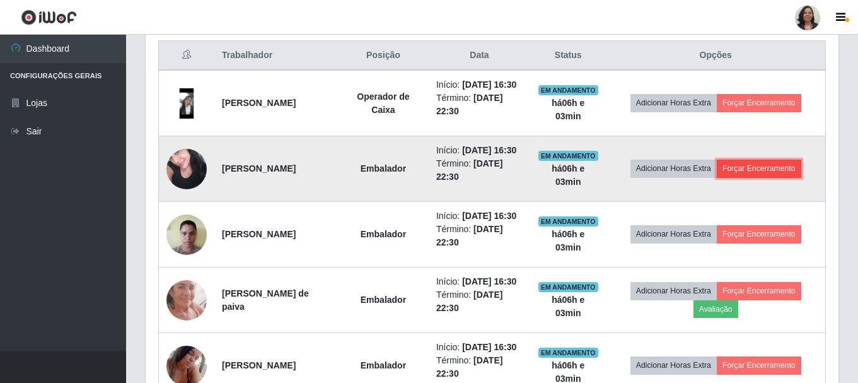
click at [770, 177] on button "Forçar Encerramento" at bounding box center [759, 168] width 84 height 18
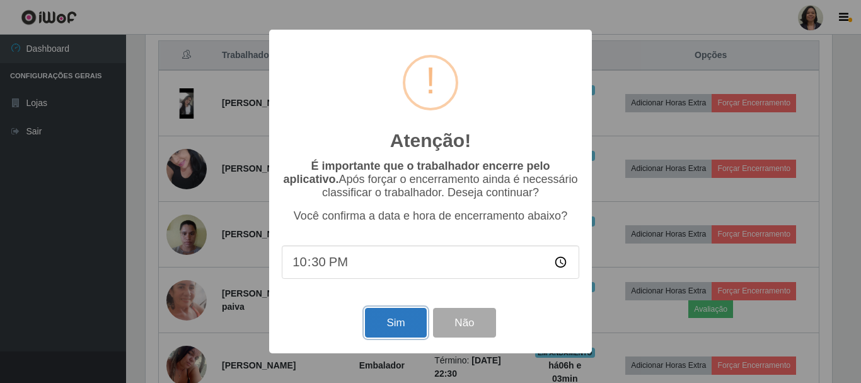
click at [395, 323] on button "Sim" at bounding box center [395, 323] width 61 height 30
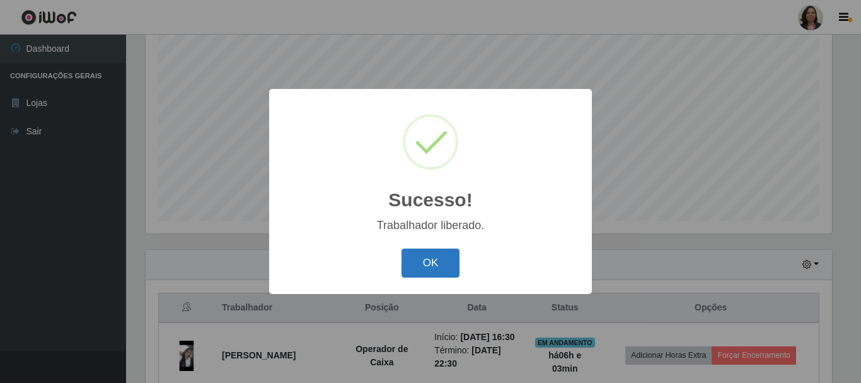
click at [442, 272] on button "OK" at bounding box center [431, 263] width 59 height 30
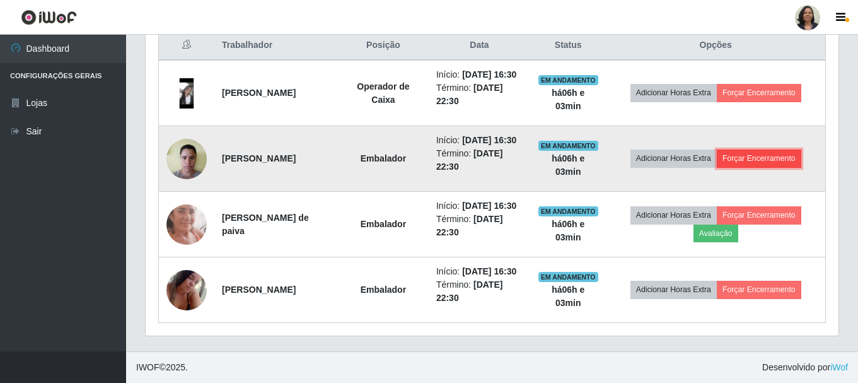
click at [762, 149] on button "Forçar Encerramento" at bounding box center [759, 158] width 84 height 18
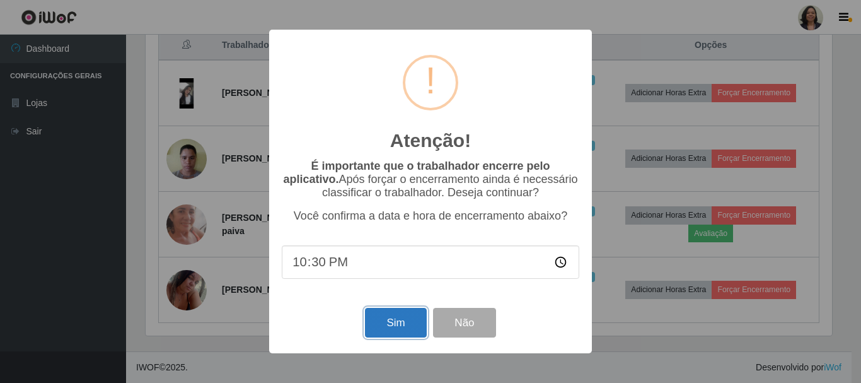
click at [378, 321] on button "Sim" at bounding box center [395, 323] width 61 height 30
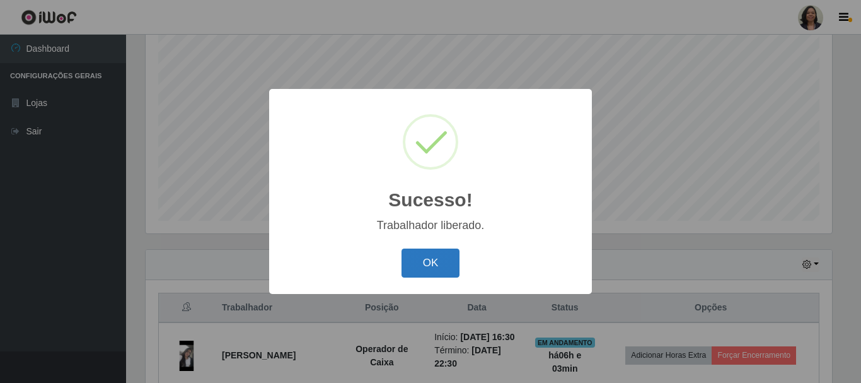
click at [434, 259] on button "OK" at bounding box center [431, 263] width 59 height 30
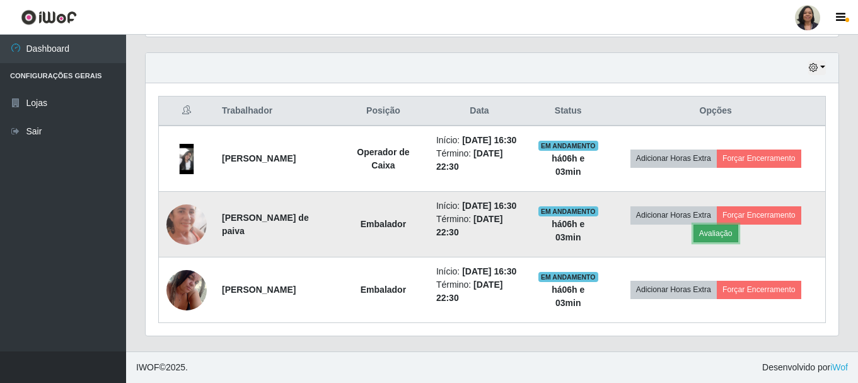
click at [724, 224] on button "Avaliação" at bounding box center [715, 233] width 45 height 18
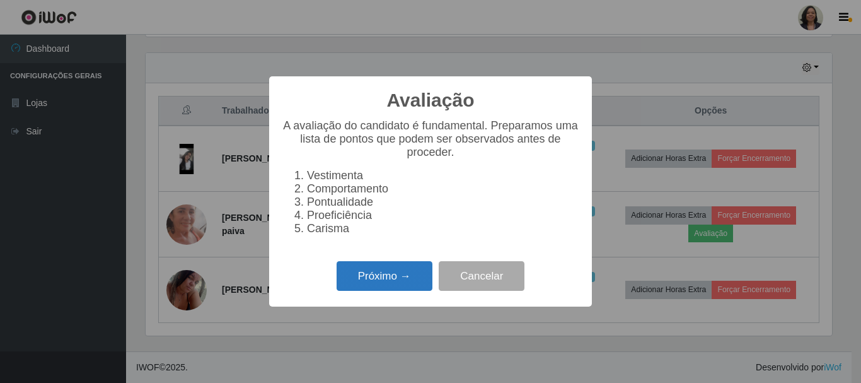
click at [397, 279] on button "Próximo →" at bounding box center [385, 276] width 96 height 30
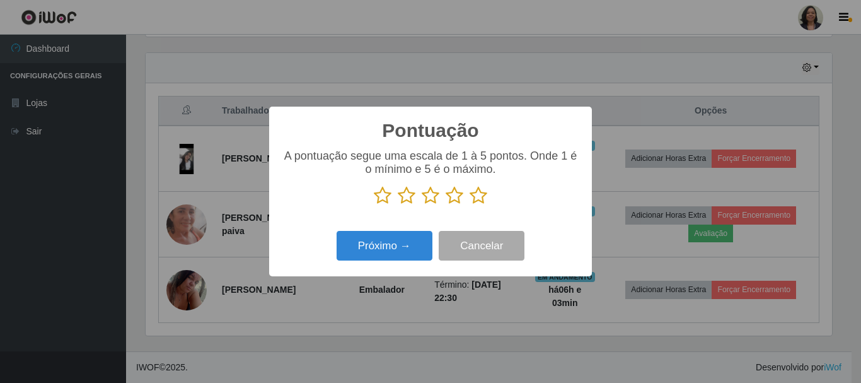
click at [485, 194] on icon at bounding box center [479, 195] width 18 height 19
click at [470, 205] on input "radio" at bounding box center [470, 205] width 0 height 0
click at [400, 228] on div "Pontuação × A pontuação segue uma escala de 1 à 5 pontos. Onde 1 é o mínimo e 5…" at bounding box center [430, 192] width 323 height 170
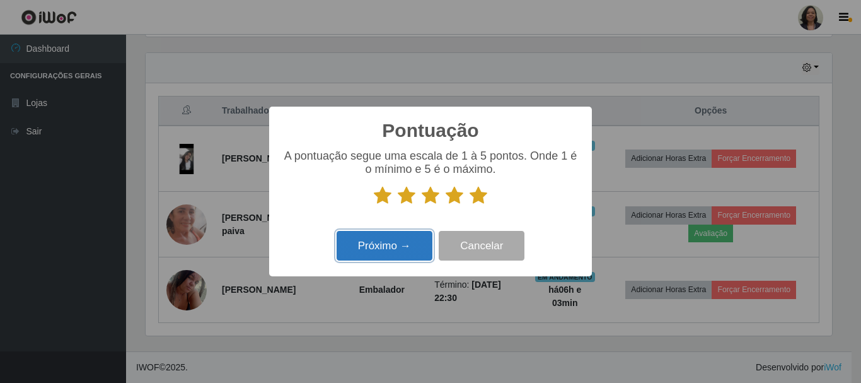
click at [400, 237] on button "Próximo →" at bounding box center [385, 246] width 96 height 30
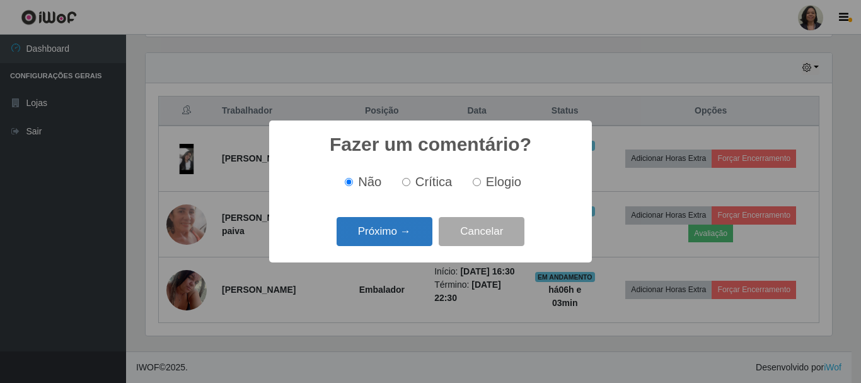
click at [400, 236] on button "Próximo →" at bounding box center [385, 232] width 96 height 30
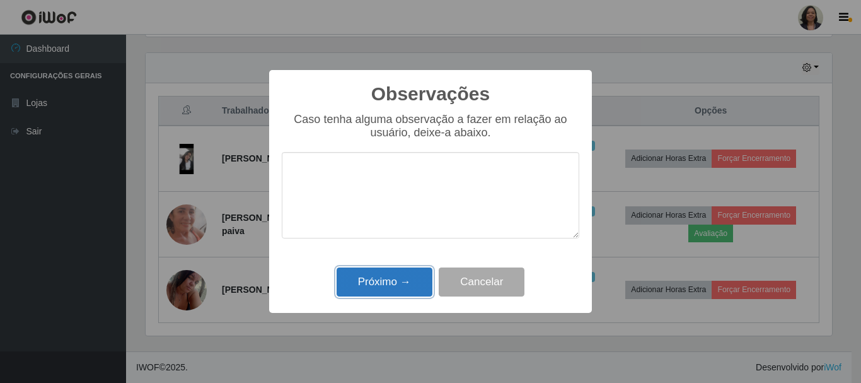
click at [384, 282] on button "Próximo →" at bounding box center [385, 282] width 96 height 30
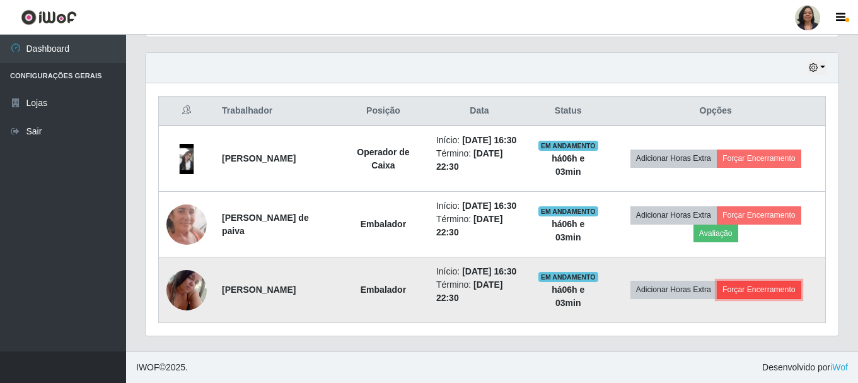
click at [773, 281] on button "Forçar Encerramento" at bounding box center [759, 290] width 84 height 18
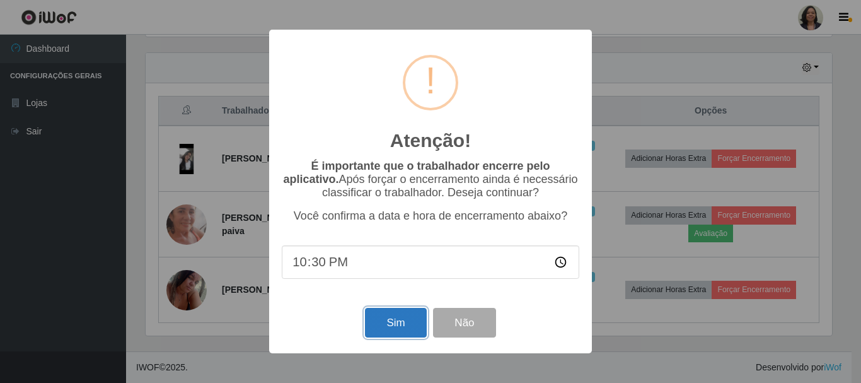
click at [384, 319] on button "Sim" at bounding box center [395, 323] width 61 height 30
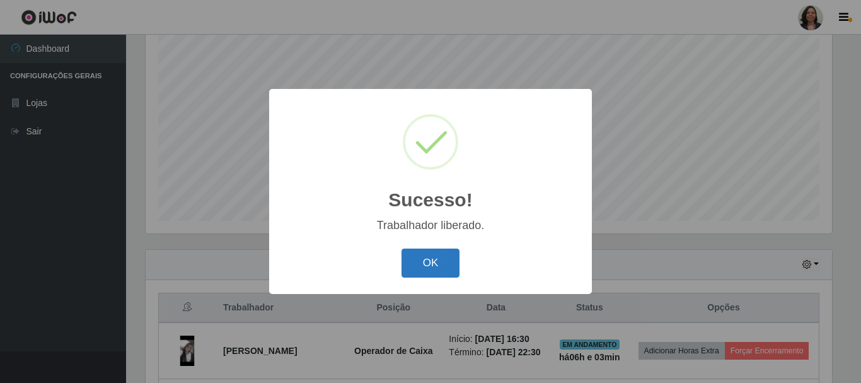
click at [405, 262] on button "OK" at bounding box center [431, 263] width 59 height 30
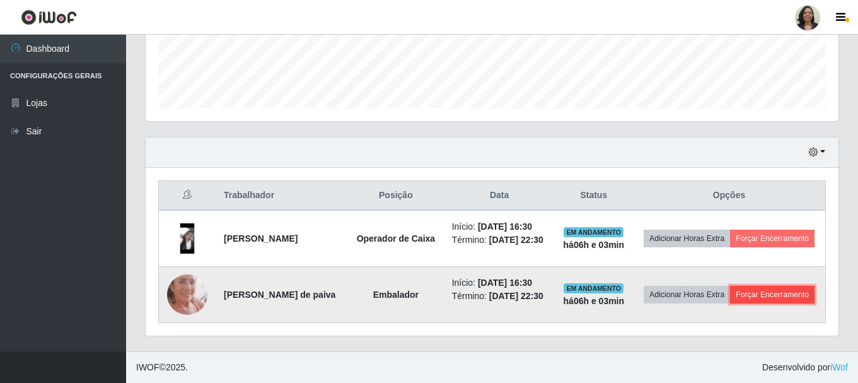
click at [745, 298] on button "Forçar Encerramento" at bounding box center [772, 295] width 84 height 18
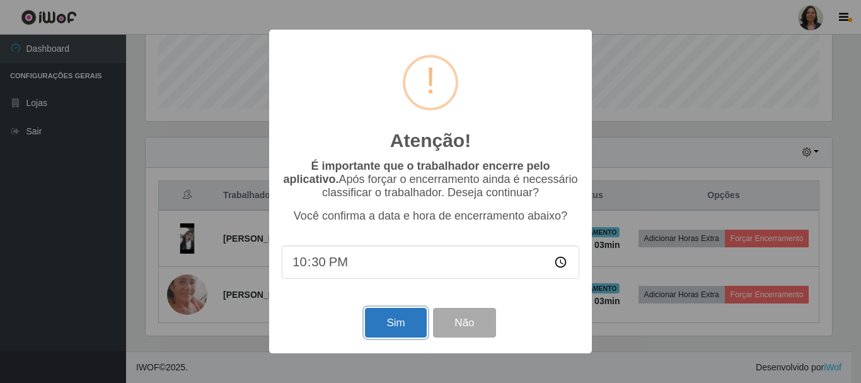
click at [403, 320] on button "Sim" at bounding box center [395, 323] width 61 height 30
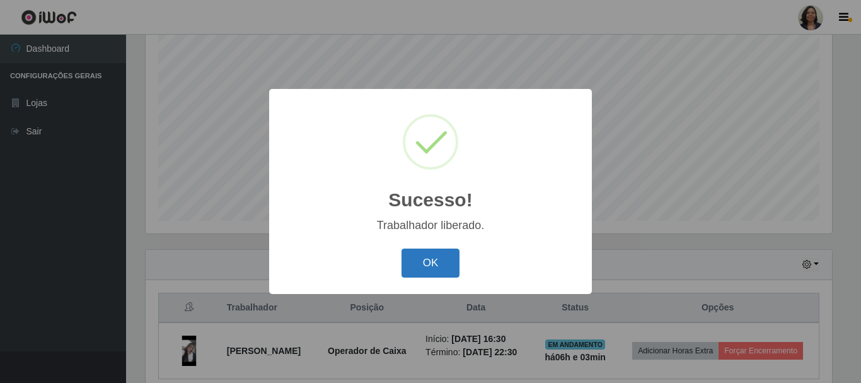
click at [434, 267] on button "OK" at bounding box center [431, 263] width 59 height 30
